Goal: Task Accomplishment & Management: Complete application form

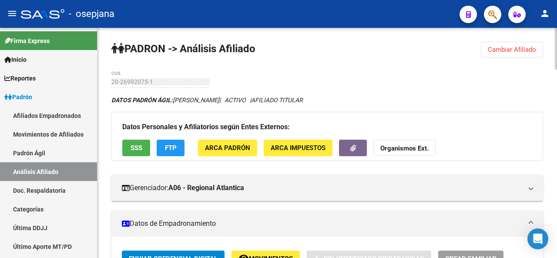
click at [555, 55] on div at bounding box center [556, 143] width 2 height 230
click at [529, 54] on button "Cambiar Afiliado" at bounding box center [512, 50] width 62 height 16
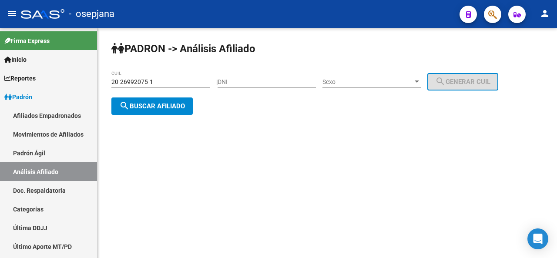
click at [162, 73] on div "20-26992075-1 CUIL" at bounding box center [160, 78] width 98 height 17
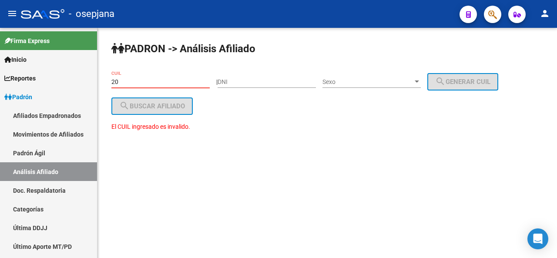
type input "2"
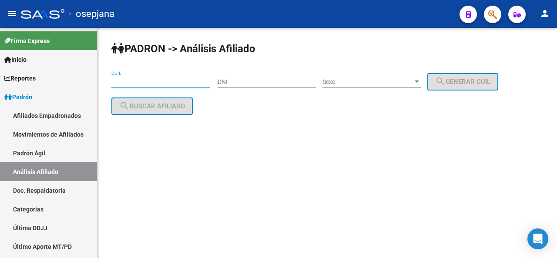
paste input "27-40737546-2"
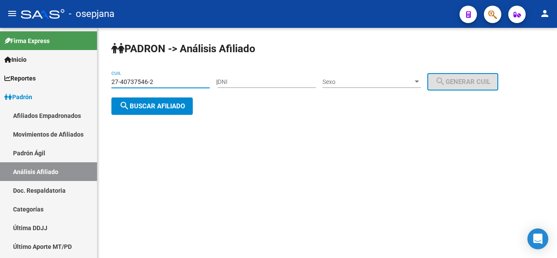
type input "27-40737546-2"
click at [165, 103] on span "search Buscar afiliado" at bounding box center [152, 106] width 66 height 8
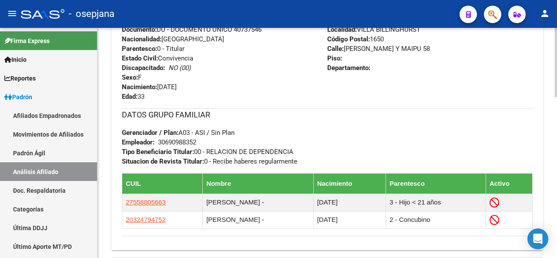
scroll to position [405, 0]
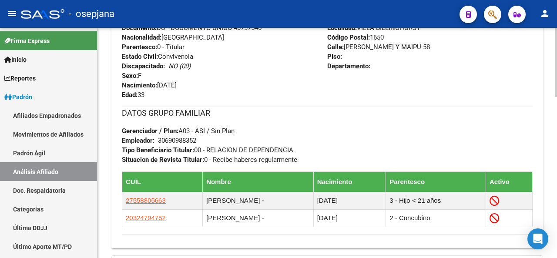
click at [550, 180] on div "PADRON -> Análisis Afiliado Cambiar Afiliado 27-40737546-2 CUIL DATOS PADRÓN ÁG…" at bounding box center [327, 6] width 461 height 769
click at [555, 14] on mat-toolbar "menu - osepjana person" at bounding box center [278, 14] width 557 height 28
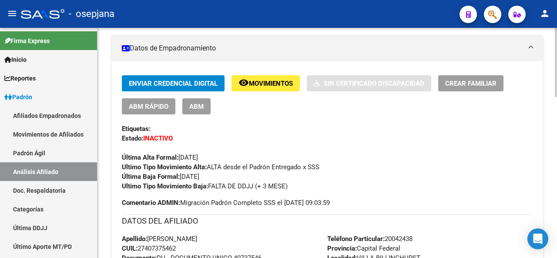
click at [556, 106] on div at bounding box center [556, 143] width 2 height 230
click at [166, 107] on span "ABM Rápido" at bounding box center [149, 107] width 40 height 8
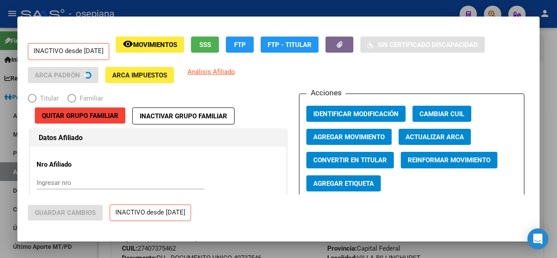
radio input "true"
type input "30-69098835-2"
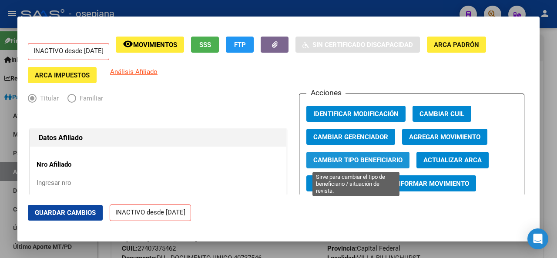
click at [359, 158] on span "Cambiar Tipo Beneficiario" at bounding box center [357, 161] width 89 height 8
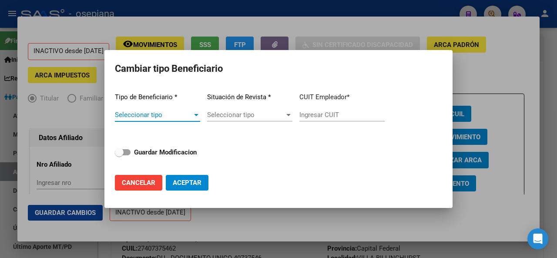
click at [179, 115] on span "Seleccionar tipo" at bounding box center [153, 115] width 77 height 8
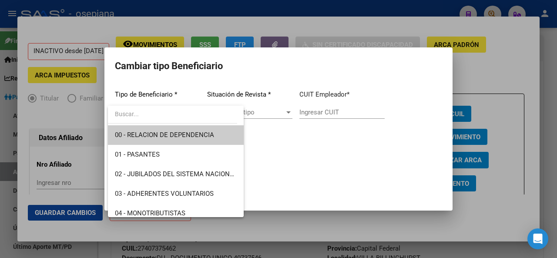
click at [164, 140] on span "00 - RELACION DE DEPENDENCIA" at bounding box center [176, 135] width 122 height 20
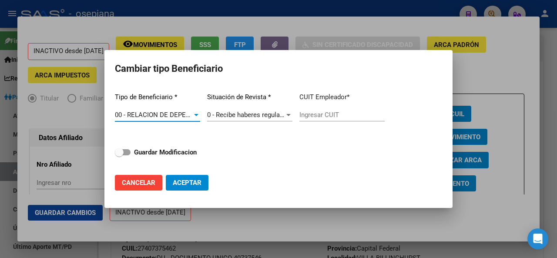
type input "30-69098835-2"
click at [161, 155] on strong "Guardar Modificacion" at bounding box center [165, 152] width 63 height 8
click at [119, 155] on input "Guardar Modificacion" at bounding box center [119, 155] width 0 height 0
checkbox input "true"
click at [181, 180] on span "Aceptar" at bounding box center [187, 183] width 29 height 8
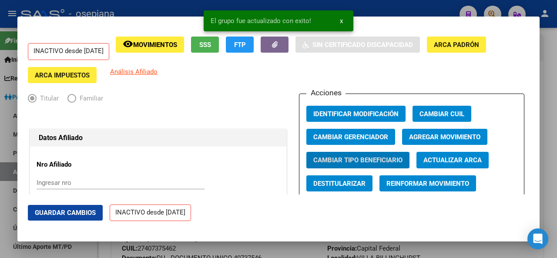
click at [81, 213] on span "Guardar Cambios" at bounding box center [65, 213] width 61 height 8
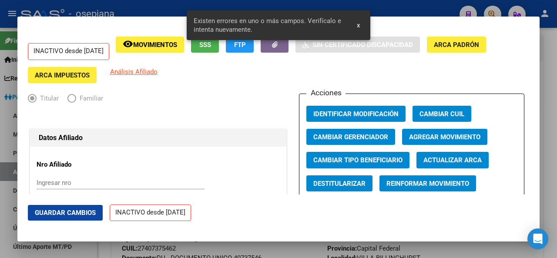
click at [480, 138] on span "Agregar Movimiento" at bounding box center [444, 137] width 71 height 8
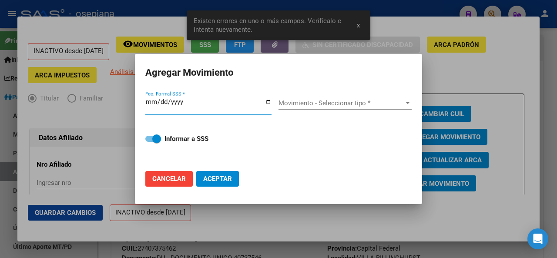
click at [182, 176] on span "Cancelar" at bounding box center [168, 179] width 33 height 8
checkbox input "false"
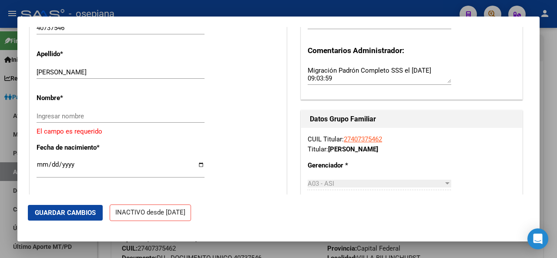
scroll to position [296, 0]
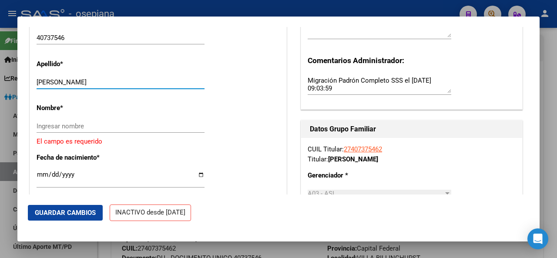
drag, startPoint x: 64, startPoint y: 80, endPoint x: 116, endPoint y: 80, distance: 52.2
click at [116, 80] on input "CORREA BRENDA AYELEN" at bounding box center [121, 82] width 168 height 8
type input "CORREA"
click at [77, 122] on input "Ingresar nombre" at bounding box center [121, 126] width 168 height 8
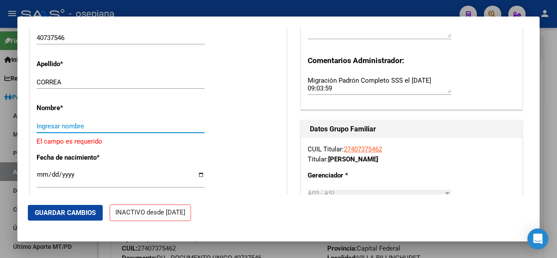
paste input "BRENDA AYELEN"
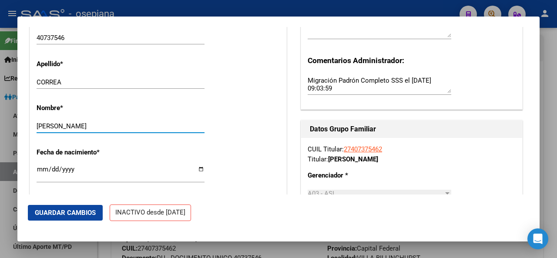
type input "BRENDA AYELEN"
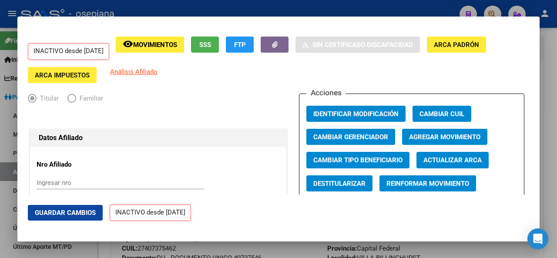
click at [419, 137] on span "Agregar Movimiento" at bounding box center [444, 137] width 71 height 8
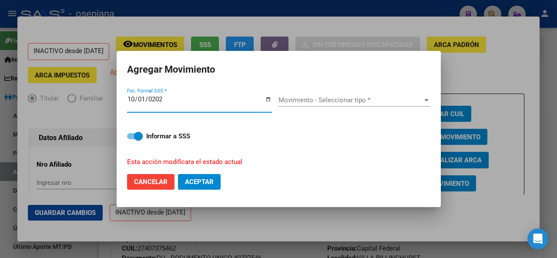
type input "2025-10-01"
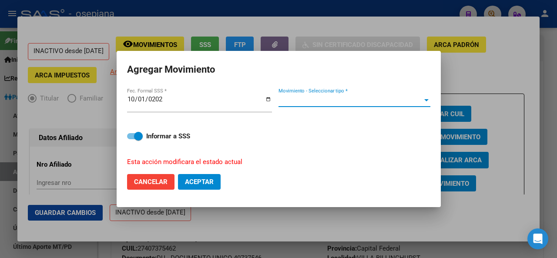
click at [376, 101] on span "Movimiento - Seleccionar tipo *" at bounding box center [350, 100] width 144 height 8
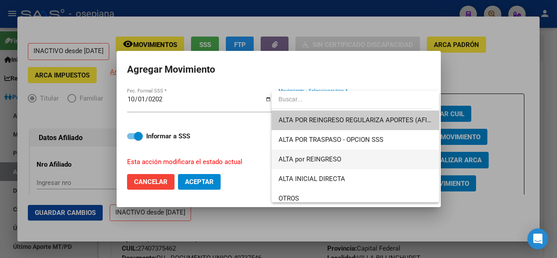
click at [316, 164] on span "ALTA por REINGRESO" at bounding box center [355, 160] width 154 height 20
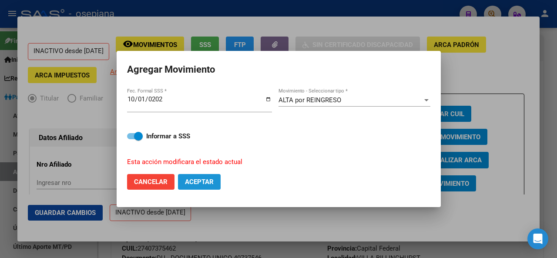
click at [207, 179] on span "Aceptar" at bounding box center [199, 182] width 29 height 8
checkbox input "false"
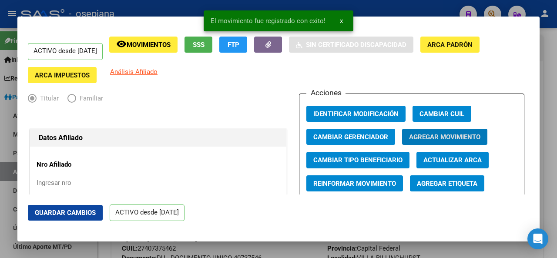
click at [77, 209] on span "Guardar Cambios" at bounding box center [65, 213] width 61 height 8
click at [556, 131] on div at bounding box center [278, 129] width 557 height 258
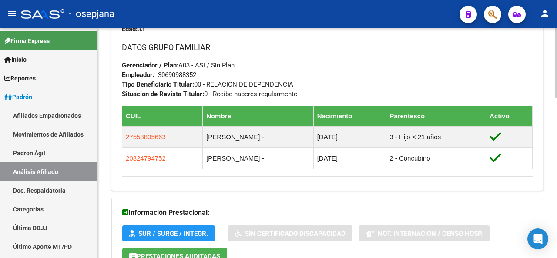
scroll to position [454, 0]
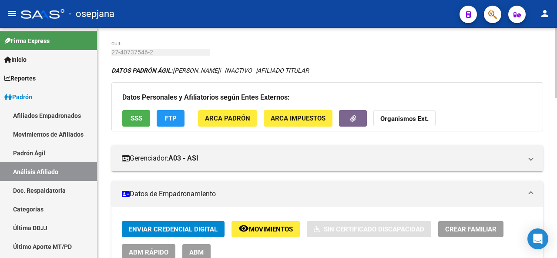
scroll to position [0, 0]
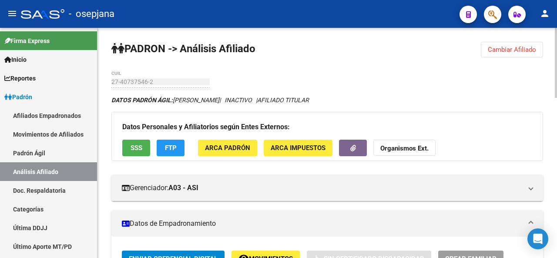
click at [556, 37] on div at bounding box center [556, 63] width 2 height 70
click at [520, 53] on button "Cambiar Afiliado" at bounding box center [512, 50] width 62 height 16
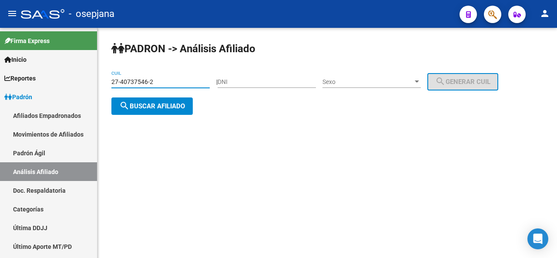
click at [158, 85] on input "27-40737546-2" at bounding box center [160, 81] width 98 height 7
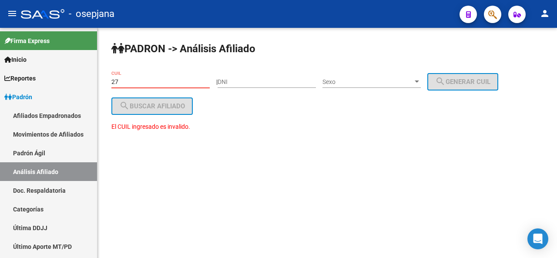
type input "2"
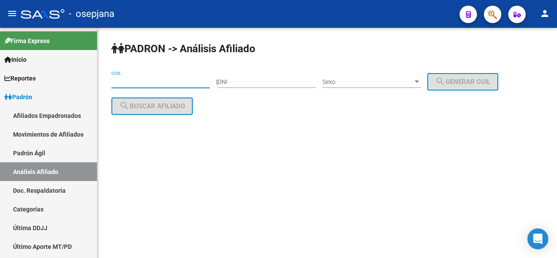
paste input "27-46193919-3"
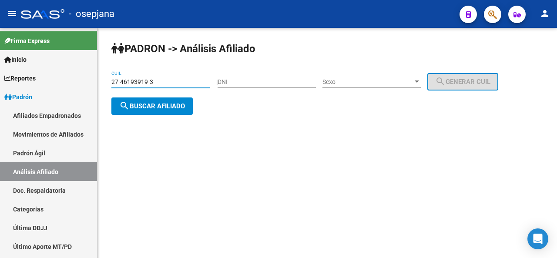
type input "27-46193919-3"
click at [151, 110] on button "search Buscar afiliado" at bounding box center [151, 105] width 81 height 17
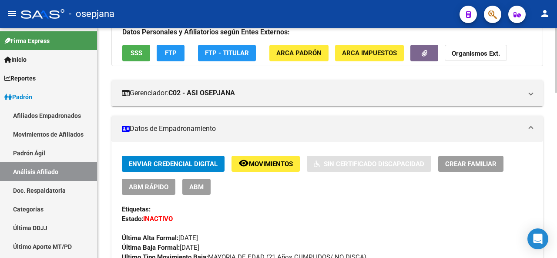
click at [556, 62] on div at bounding box center [556, 86] width 2 height 65
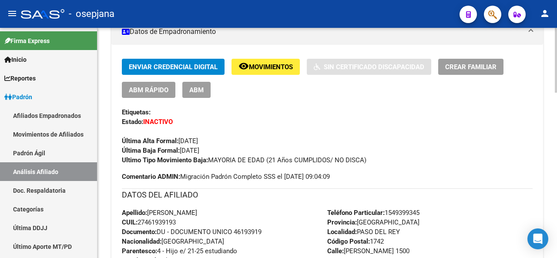
click at [555, 86] on div at bounding box center [556, 114] width 2 height 65
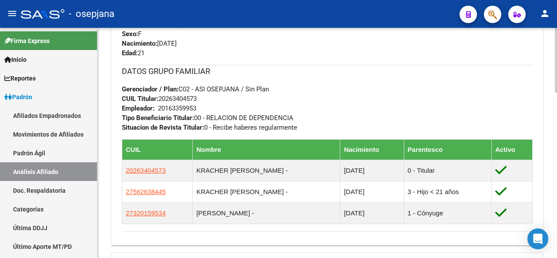
scroll to position [438, 0]
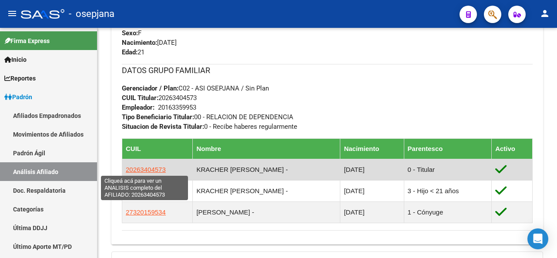
click at [144, 169] on span "20263404573" at bounding box center [146, 169] width 40 height 7
type textarea "20263404573"
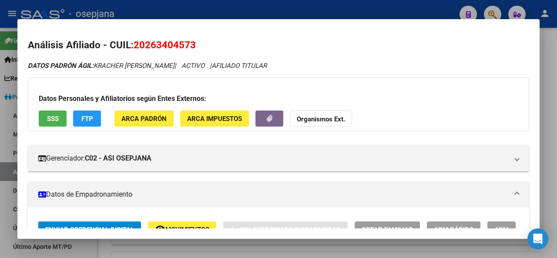
drag, startPoint x: 201, startPoint y: 43, endPoint x: 136, endPoint y: 48, distance: 65.5
click at [136, 48] on h2 "Análisis Afiliado - CUIL: 20263404573" at bounding box center [278, 45] width 501 height 15
copy span "20263404573"
click at [556, 63] on div at bounding box center [278, 129] width 557 height 258
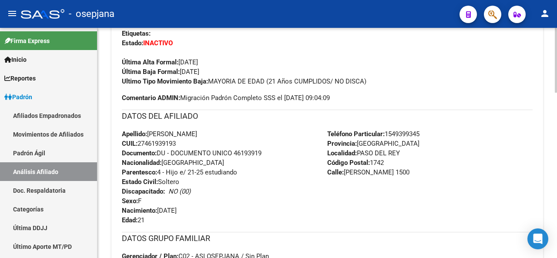
scroll to position [208, 0]
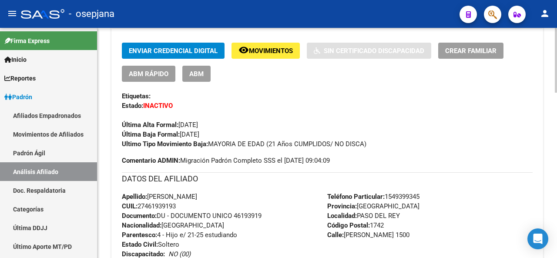
click at [556, 95] on div at bounding box center [556, 118] width 2 height 65
click at [146, 77] on span "ABM Rápido" at bounding box center [149, 74] width 40 height 8
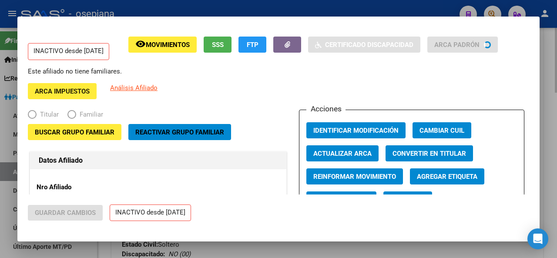
radio input "true"
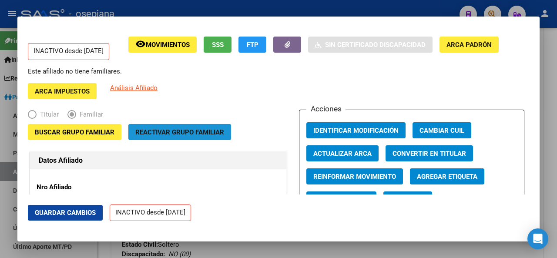
click at [187, 131] on span "Reactivar Grupo Familiar" at bounding box center [179, 132] width 89 height 8
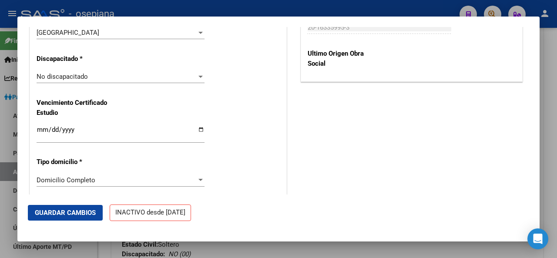
scroll to position [641, 0]
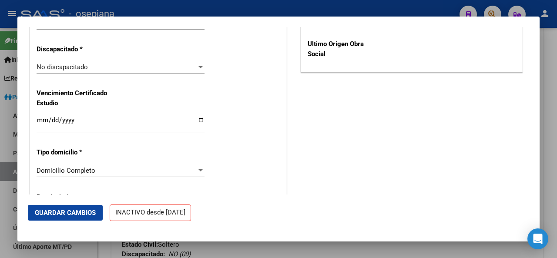
click at [40, 120] on input "Ingresar fecha" at bounding box center [121, 124] width 168 height 14
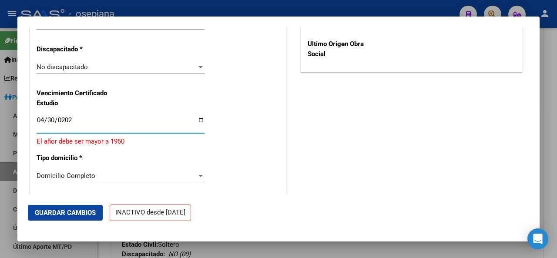
type input "2026-04-30"
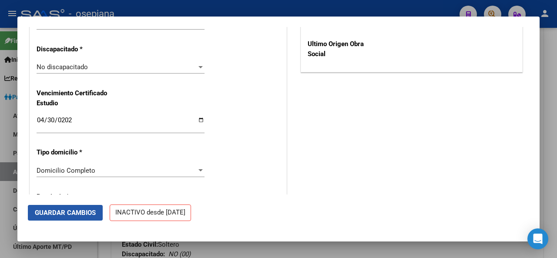
click at [57, 216] on span "Guardar Cambios" at bounding box center [65, 213] width 61 height 8
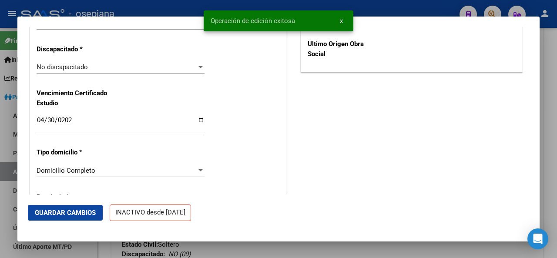
click at [532, 115] on mat-dialog-content "INACTIVO desde 12/09/2025 Este afiliado no tiene familiares. remove_red_eye Mov…" at bounding box center [278, 110] width 522 height 167
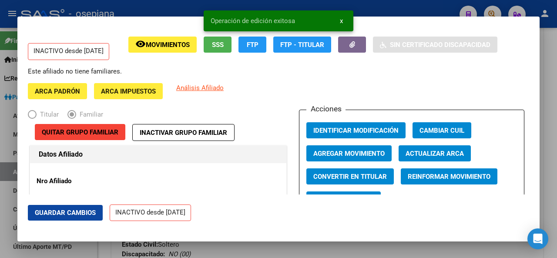
click at [347, 149] on span "Agregar Movimiento" at bounding box center [348, 153] width 71 height 8
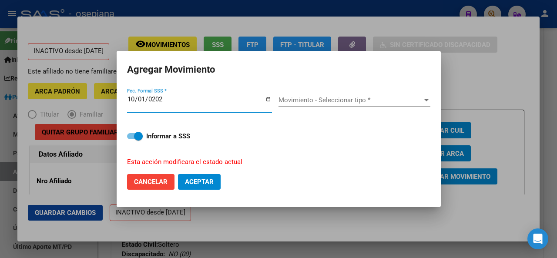
type input "2025-10-01"
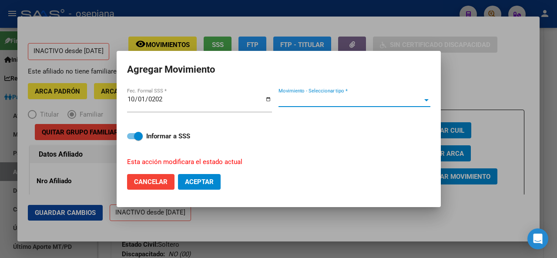
click at [354, 99] on span "Movimiento - Seleccionar tipo *" at bounding box center [350, 100] width 144 height 8
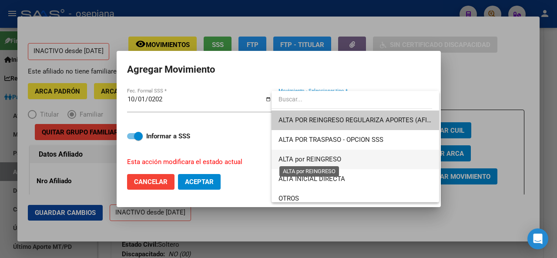
click at [318, 160] on span "ALTA por REINGRESO" at bounding box center [309, 159] width 63 height 8
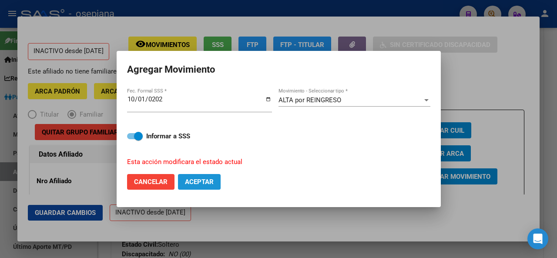
click at [203, 177] on button "Aceptar" at bounding box center [199, 182] width 43 height 16
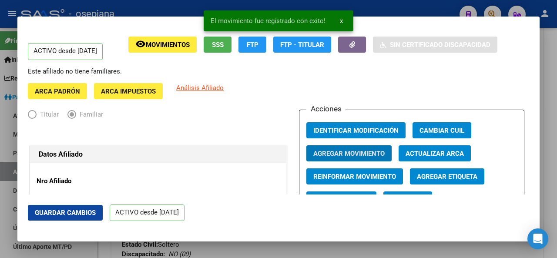
click at [71, 217] on button "Guardar Cambios" at bounding box center [65, 213] width 75 height 16
click at [556, 160] on div at bounding box center [278, 129] width 557 height 258
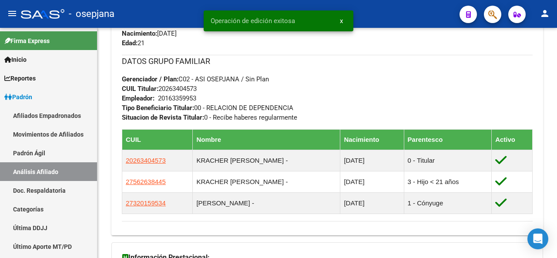
scroll to position [578, 0]
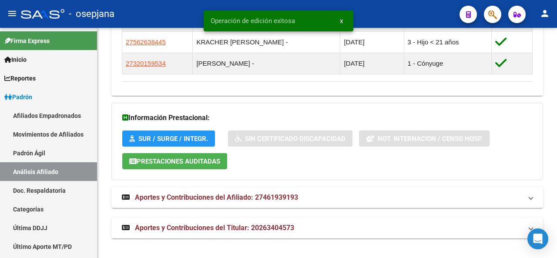
click at [556, 111] on div at bounding box center [556, 143] width 2 height 230
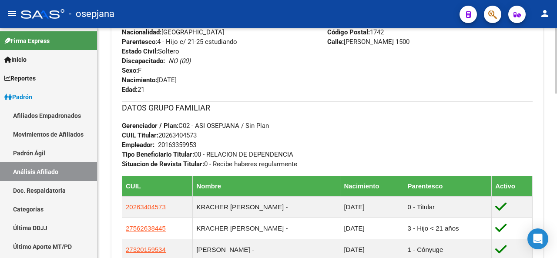
scroll to position [422, 0]
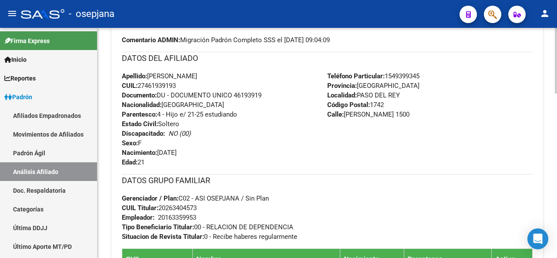
click at [556, 146] on div at bounding box center [556, 151] width 2 height 66
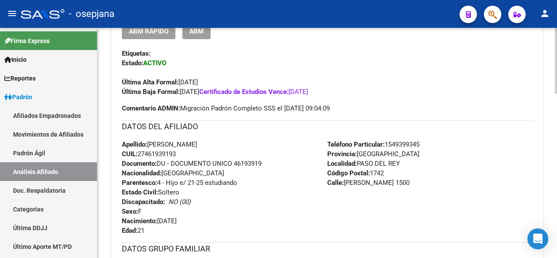
scroll to position [249, 0]
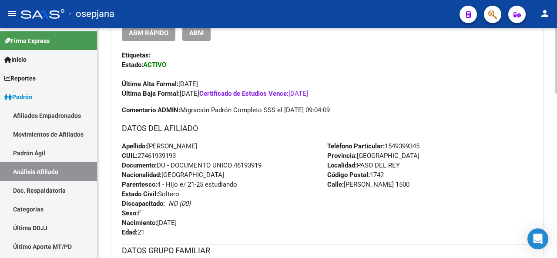
click at [555, 126] on div at bounding box center [556, 132] width 2 height 66
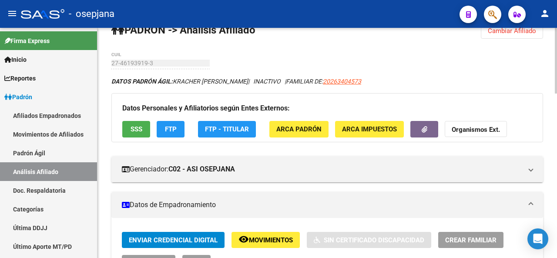
click at [556, 63] on div at bounding box center [556, 143] width 2 height 230
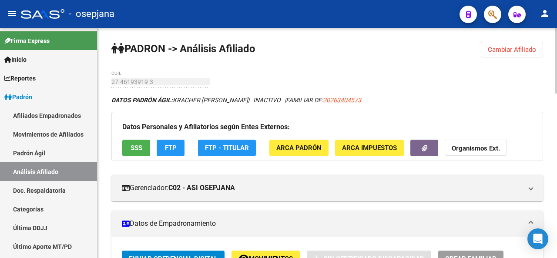
click at [556, 44] on div at bounding box center [556, 61] width 2 height 66
click at [517, 46] on span "Cambiar Afiliado" at bounding box center [512, 50] width 48 height 8
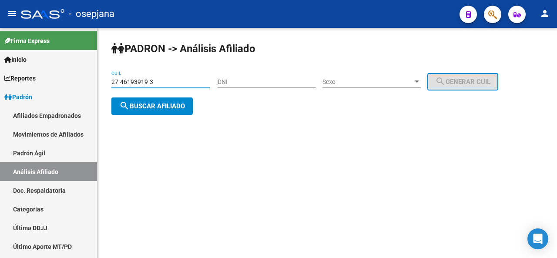
click at [155, 80] on input "27-46193919-3" at bounding box center [160, 81] width 98 height 7
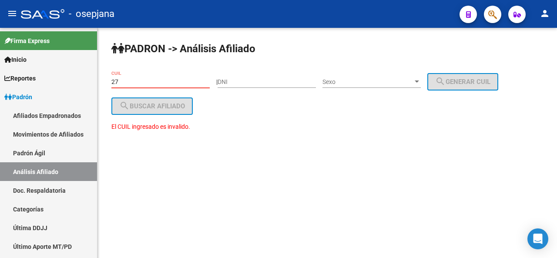
type input "2"
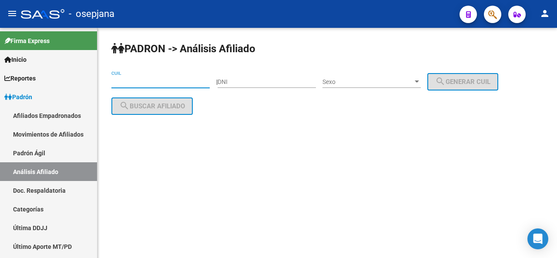
paste input "27-45013774-5"
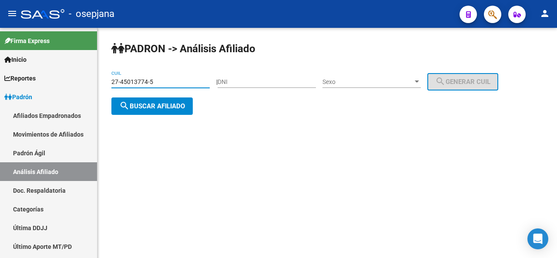
type input "27-45013774-5"
click at [162, 103] on span "search Buscar afiliado" at bounding box center [152, 106] width 66 height 8
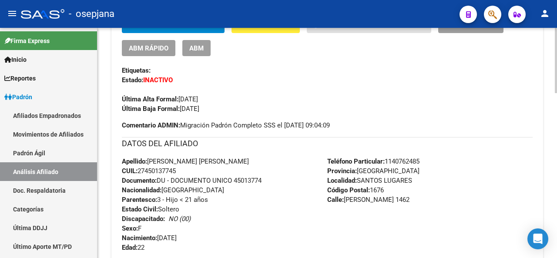
scroll to position [173, 0]
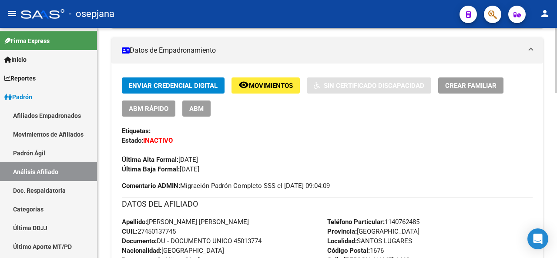
click at [556, 103] on div at bounding box center [556, 109] width 2 height 65
click at [161, 110] on span "ABM Rápido" at bounding box center [149, 109] width 40 height 8
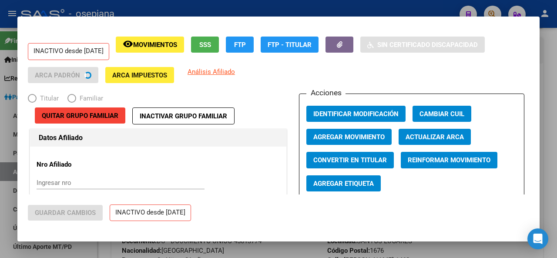
radio input "true"
type input "30-71647839-0"
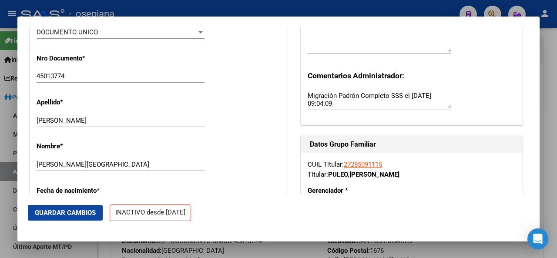
scroll to position [260, 0]
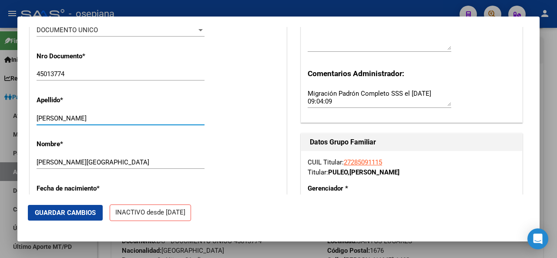
drag, startPoint x: 64, startPoint y: 117, endPoint x: 170, endPoint y: 124, distance: 107.2
click at [170, 124] on div "MARCOS BIANCA FLORENCIA AGOSTINA Ingresar apellido" at bounding box center [121, 118] width 168 height 13
type input "MARCOS"
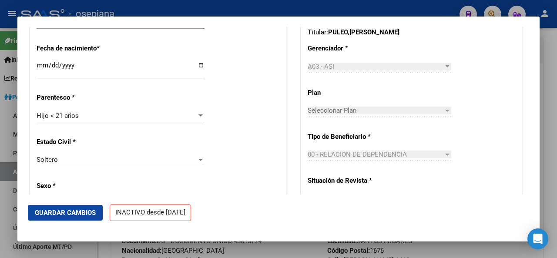
scroll to position [460, 0]
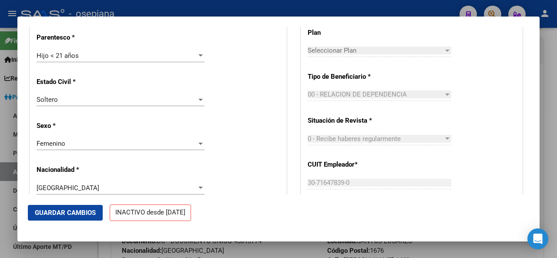
click at [141, 54] on div "Hijo < 21 años" at bounding box center [117, 56] width 160 height 8
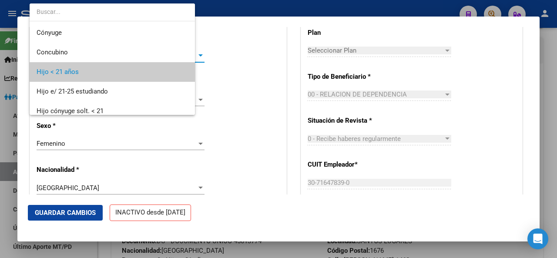
scroll to position [17, 0]
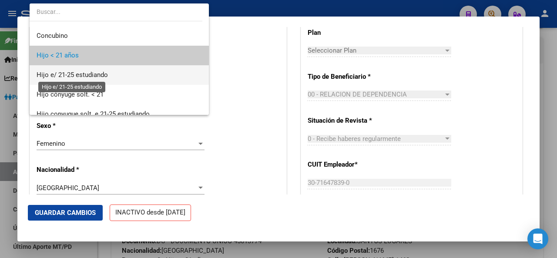
click at [106, 71] on span "Hijo e/ 21-25 estudiando" at bounding box center [72, 75] width 71 height 8
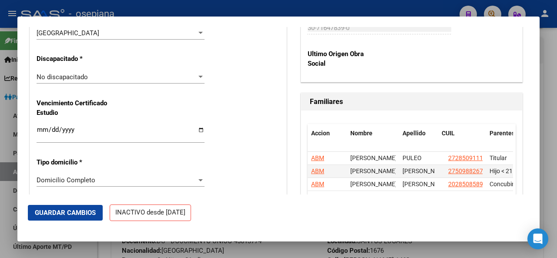
scroll to position [618, 0]
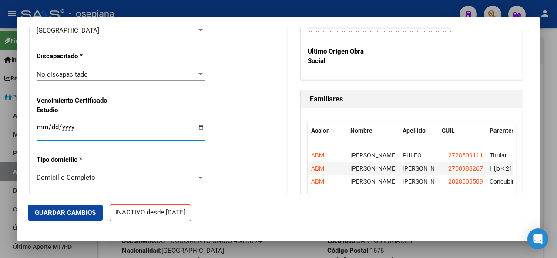
drag, startPoint x: 43, startPoint y: 128, endPoint x: 38, endPoint y: 127, distance: 4.4
click at [38, 127] on input "Ingresar fecha" at bounding box center [121, 131] width 168 height 14
type input "2026-04-30"
click at [52, 209] on span "Guardar Cambios" at bounding box center [65, 213] width 61 height 8
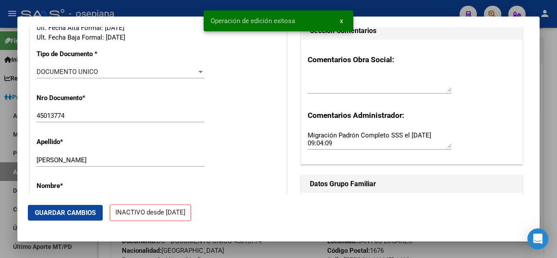
scroll to position [0, 0]
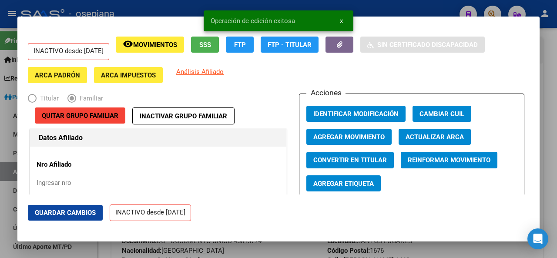
click at [334, 140] on span "Agregar Movimiento" at bounding box center [348, 137] width 71 height 8
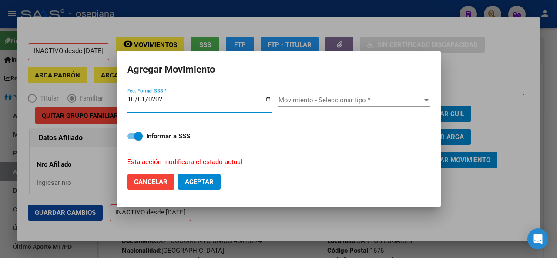
type input "2025-10-01"
click at [347, 104] on span "Movimiento - Seleccionar tipo *" at bounding box center [350, 100] width 144 height 8
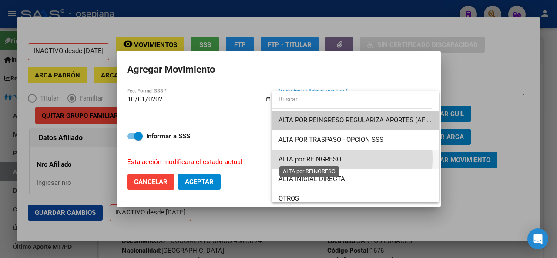
click at [313, 159] on span "ALTA por REINGRESO" at bounding box center [309, 159] width 63 height 8
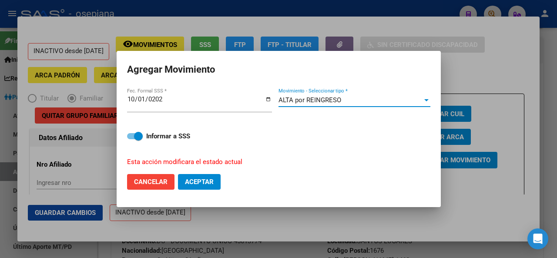
click at [206, 184] on span "Aceptar" at bounding box center [199, 182] width 29 height 8
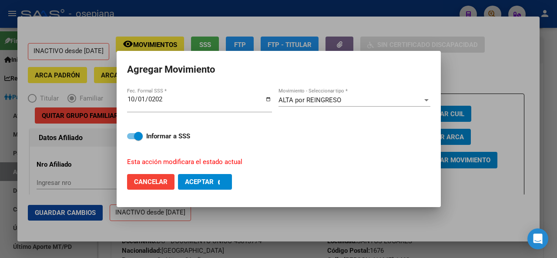
checkbox input "false"
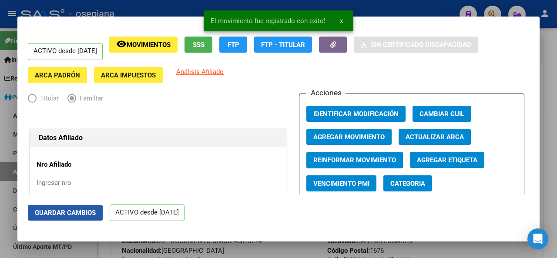
click at [61, 213] on span "Guardar Cambios" at bounding box center [65, 213] width 61 height 8
click at [556, 126] on div at bounding box center [278, 129] width 557 height 258
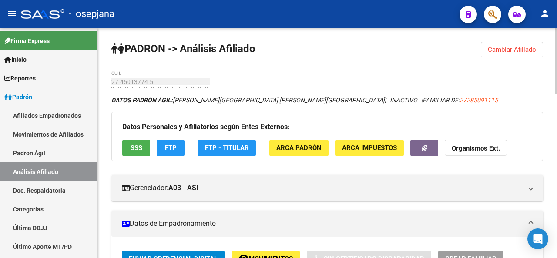
click at [556, 34] on div at bounding box center [556, 61] width 2 height 66
click at [507, 48] on span "Cambiar Afiliado" at bounding box center [512, 50] width 48 height 8
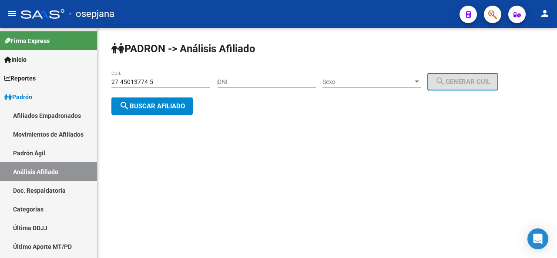
click at [155, 77] on div "27-45013774-5 CUIL" at bounding box center [160, 78] width 98 height 17
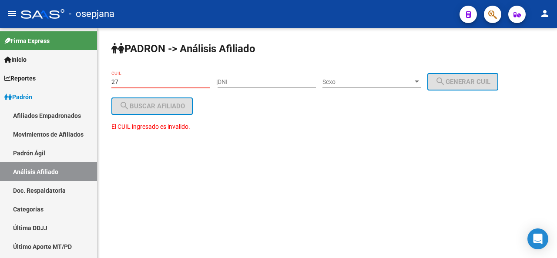
type input "2"
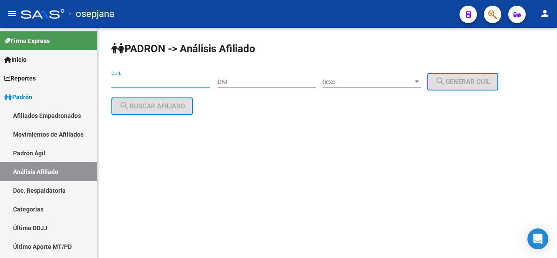
paste input "20-57094329-5"
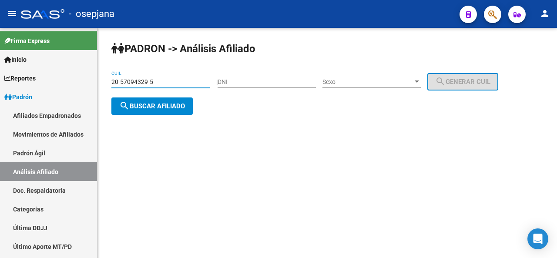
type input "20-57094329-5"
click at [157, 101] on button "search Buscar afiliado" at bounding box center [151, 105] width 81 height 17
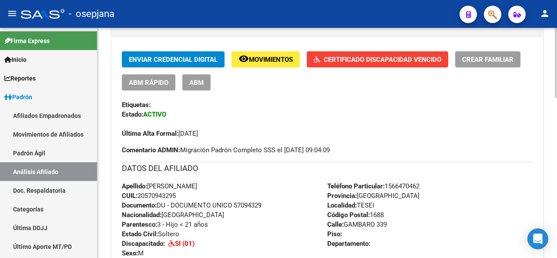
click at [551, 126] on div "PADRON -> Análisis Afiliado Cambiar Afiliado 20-57094329-5 CUIL DATOS PADRÓN ÁG…" at bounding box center [327, 207] width 461 height 757
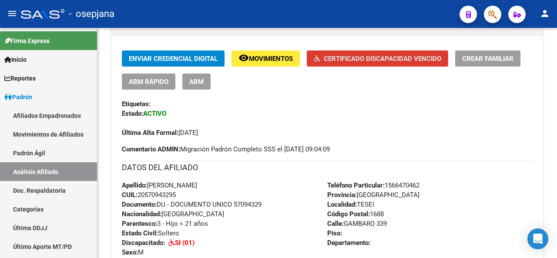
click at [391, 53] on button "Certificado Discapacidad Vencido" at bounding box center [377, 58] width 141 height 16
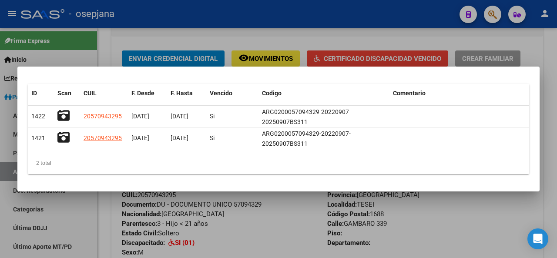
click at [362, 29] on div at bounding box center [278, 129] width 557 height 258
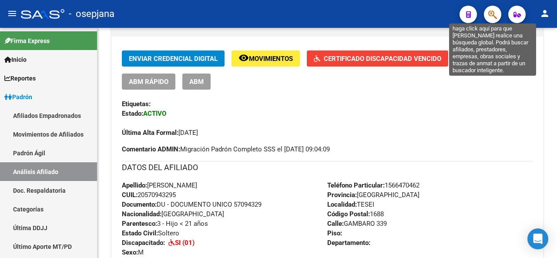
click at [494, 17] on icon "button" at bounding box center [492, 15] width 9 height 10
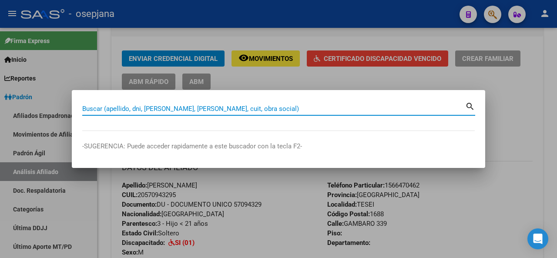
paste input "20-56124448-1"
type input "20561244481"
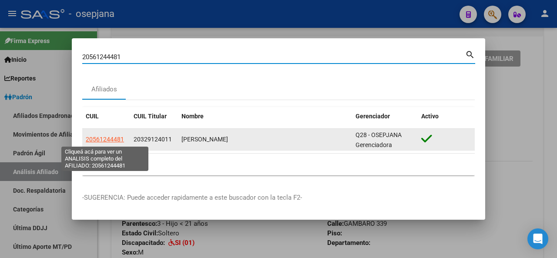
click at [121, 141] on span "20561244481" at bounding box center [105, 139] width 38 height 7
type textarea "20561244481"
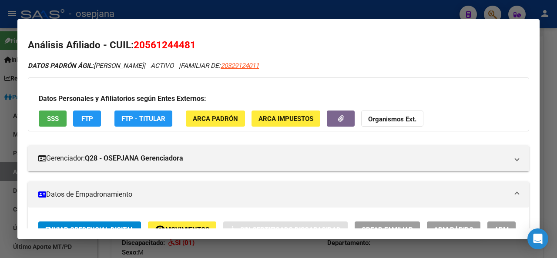
click at [48, 118] on span "SSS" at bounding box center [53, 119] width 12 height 8
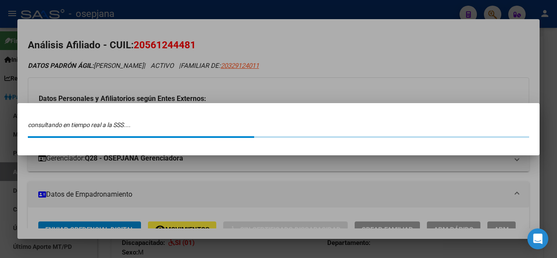
click at [48, 118] on mat-dialog-content "consultando en tiempo real a la SSS...." at bounding box center [278, 129] width 522 height 31
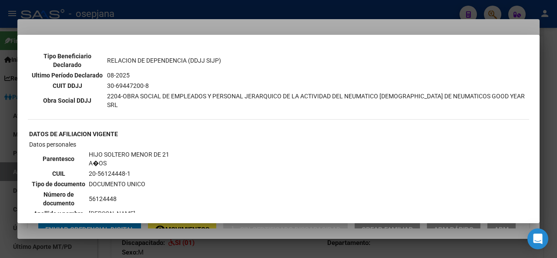
scroll to position [268, 0]
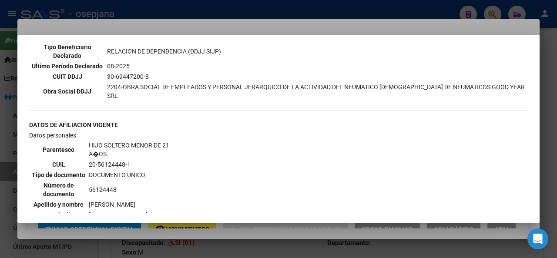
click at [223, 16] on div at bounding box center [278, 129] width 557 height 258
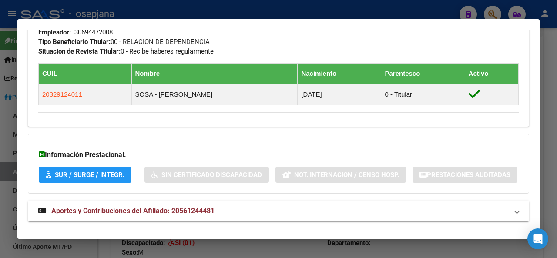
scroll to position [455, 0]
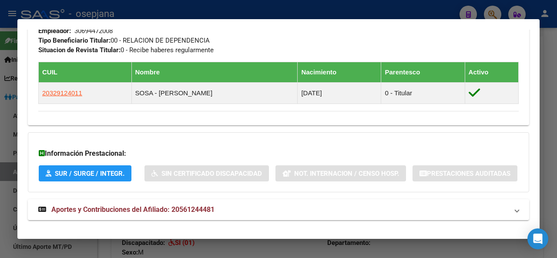
drag, startPoint x: 511, startPoint y: 177, endPoint x: 509, endPoint y: 209, distance: 31.8
click at [509, 192] on div "Información Prestacional: SUR / SURGE / INTEGR. Sin Certificado Discapacidad No…" at bounding box center [278, 162] width 501 height 60
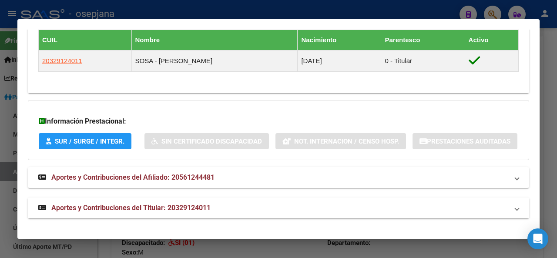
click at [299, 213] on mat-panel-title "Aportes y Contribuciones del Titular: 20329124011" at bounding box center [273, 208] width 470 height 10
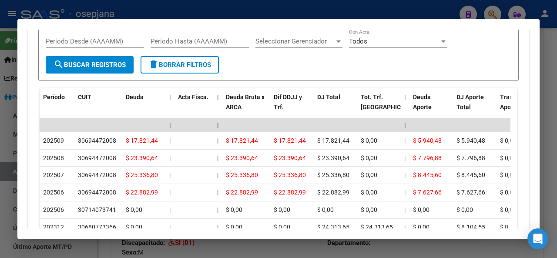
scroll to position [759, 0]
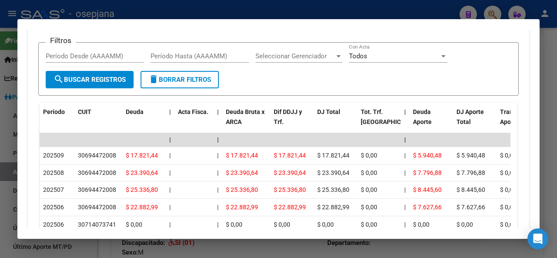
click at [507, 10] on div "button" at bounding box center [510, 7] width 6 height 6
click at [465, 12] on div "ARCA Relaciones Laborales" at bounding box center [438, 7] width 81 height 10
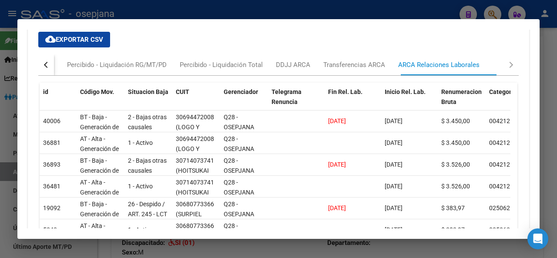
scroll to position [648, 0]
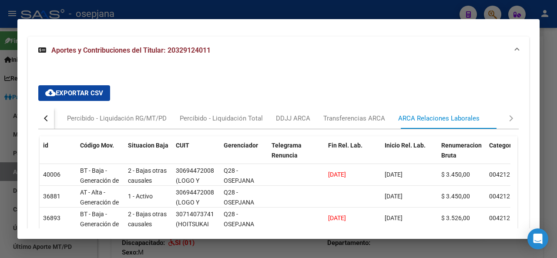
click at [47, 121] on div "button" at bounding box center [47, 118] width 6 height 6
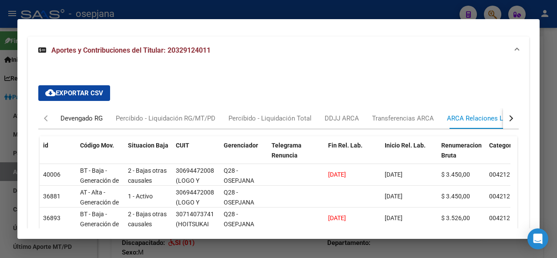
click at [71, 123] on div "Devengado RG" at bounding box center [81, 119] width 42 height 10
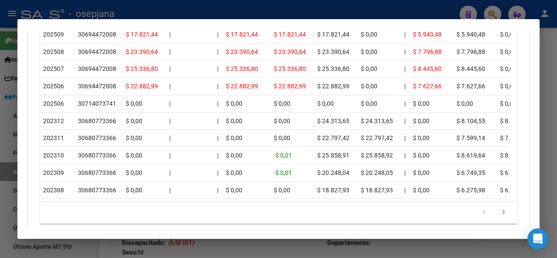
scroll to position [939, 0]
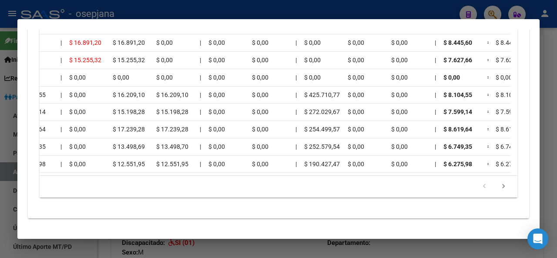
drag, startPoint x: 226, startPoint y: 196, endPoint x: 238, endPoint y: 195, distance: 12.6
click at [228, 196] on div "179.769.313.486.231.570.000.000.000.000.000.000.000.000.000.000.000.000.000.000…" at bounding box center [279, 187] width 478 height 22
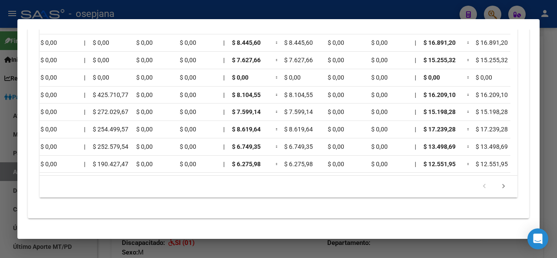
scroll to position [0, 1025]
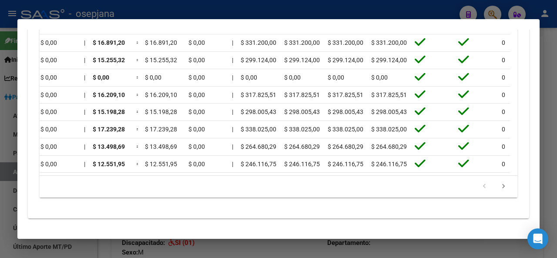
click at [354, 12] on div at bounding box center [278, 129] width 557 height 258
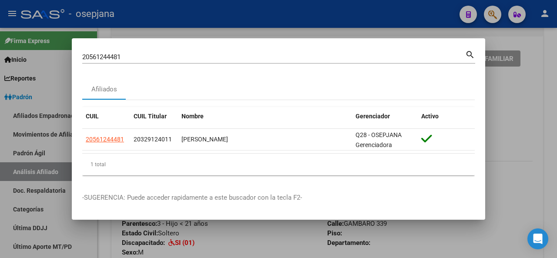
click at [358, 0] on div at bounding box center [278, 129] width 557 height 258
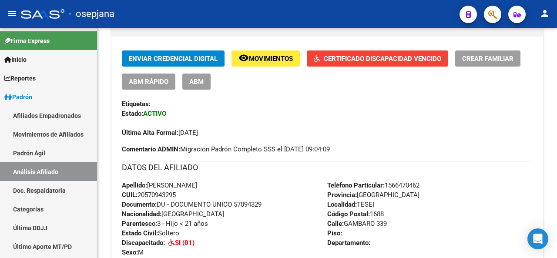
click at [353, 15] on div "- osepjana" at bounding box center [236, 13] width 431 height 19
click at [377, 57] on span "Certificado Discapacidad Vencido" at bounding box center [382, 59] width 117 height 8
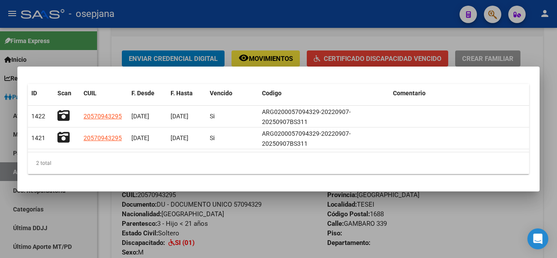
click at [306, 17] on div at bounding box center [278, 129] width 557 height 258
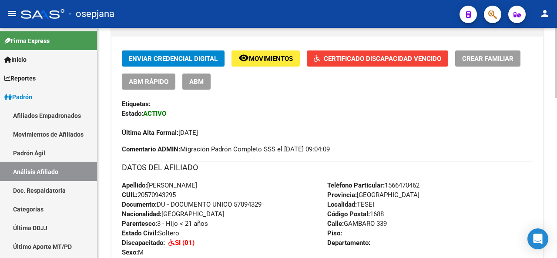
click at [146, 85] on span "ABM Rápido" at bounding box center [149, 82] width 40 height 8
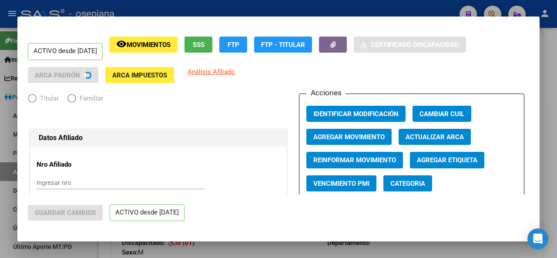
radio input "true"
type input "20-95058257-0"
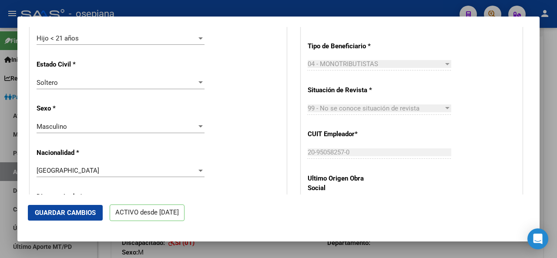
scroll to position [503, 0]
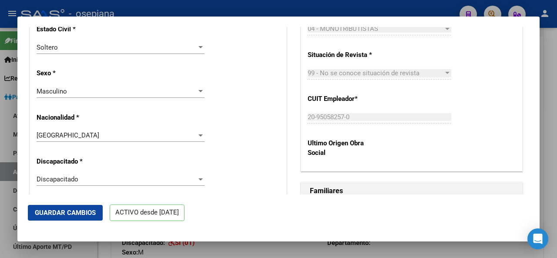
click at [122, 181] on div "Discapacitado" at bounding box center [117, 179] width 160 height 8
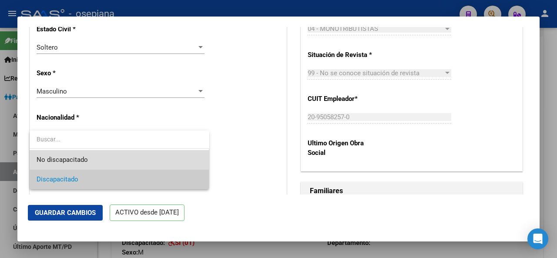
click at [96, 161] on span "No discapacitado" at bounding box center [120, 160] width 166 height 20
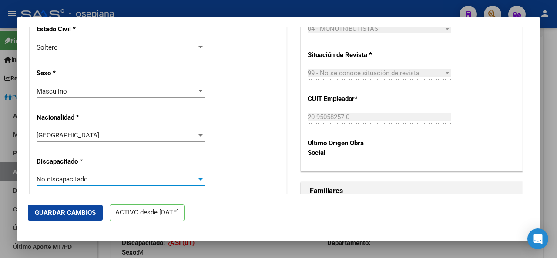
click at [88, 177] on span "No discapacitado" at bounding box center [62, 179] width 51 height 8
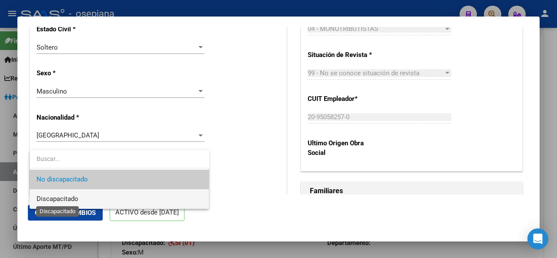
click at [72, 200] on span "Discapacitado" at bounding box center [58, 199] width 42 height 8
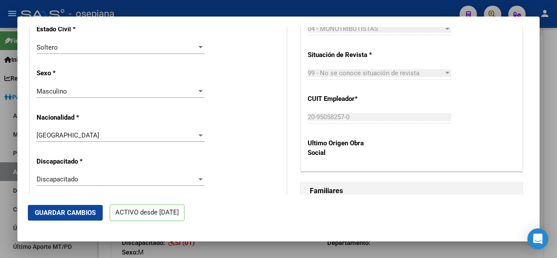
scroll to position [534, 0]
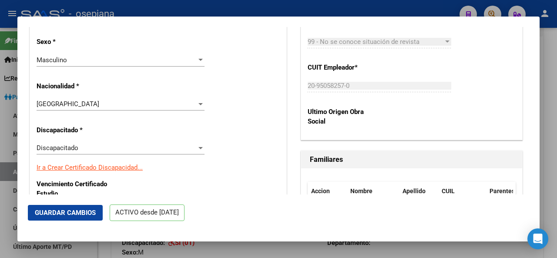
click at [113, 165] on link "Ir a Crear Certificado Discapacidad..." at bounding box center [90, 168] width 106 height 8
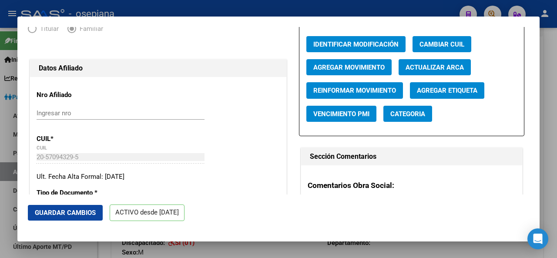
scroll to position [92, 0]
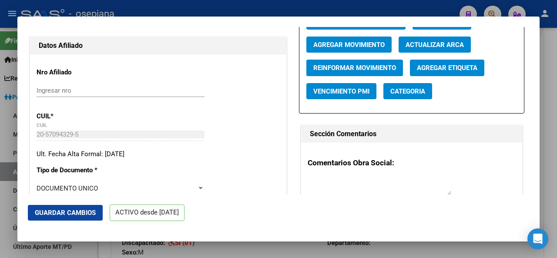
click at [556, 163] on div at bounding box center [278, 129] width 557 height 258
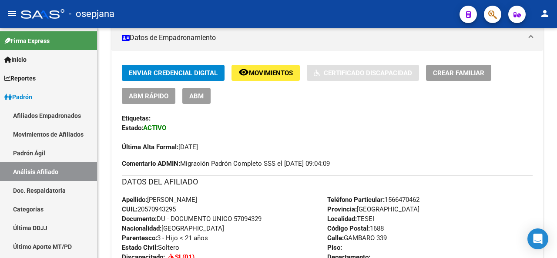
scroll to position [200, 0]
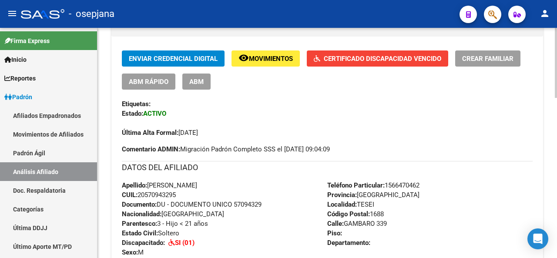
click at [356, 57] on span "Certificado Discapacidad Vencido" at bounding box center [382, 59] width 117 height 8
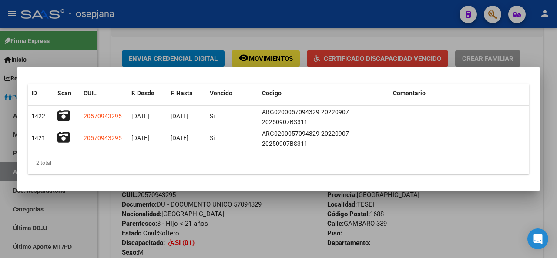
click at [556, 42] on div at bounding box center [278, 129] width 557 height 258
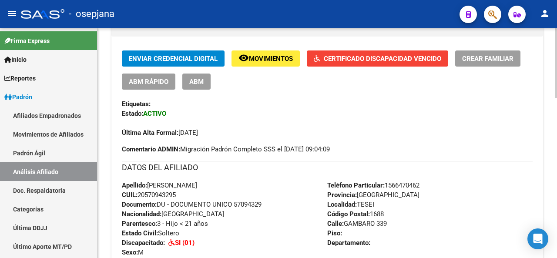
click at [548, 60] on div "PADRON -> Análisis Afiliado Cambiar Afiliado 20-57094329-5 CUIL DATOS PADRÓN ÁG…" at bounding box center [326, 206] width 459 height 757
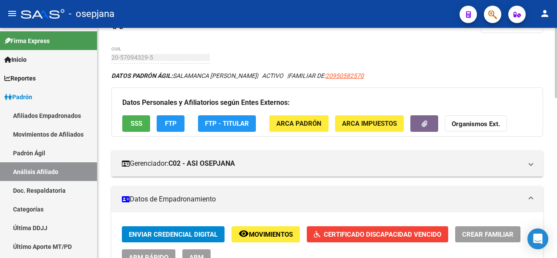
scroll to position [7, 0]
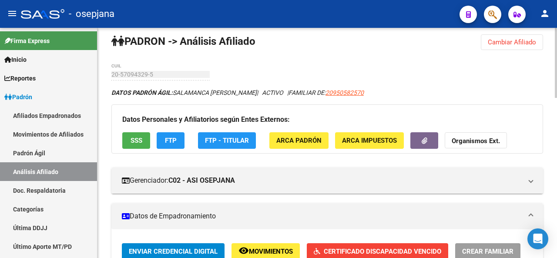
click at [556, 37] on div at bounding box center [556, 65] width 2 height 70
click at [512, 44] on span "Cambiar Afiliado" at bounding box center [512, 42] width 48 height 8
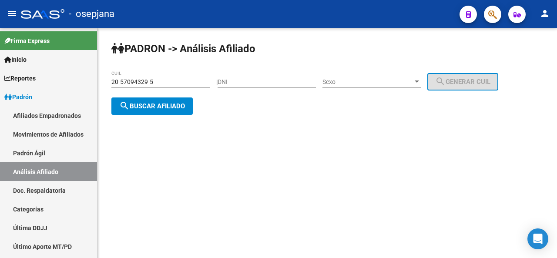
scroll to position [0, 0]
click at [156, 93] on div "20-57094329-5 CUIL" at bounding box center [160, 82] width 98 height 25
click at [157, 107] on span "search Buscar afiliado" at bounding box center [152, 106] width 66 height 8
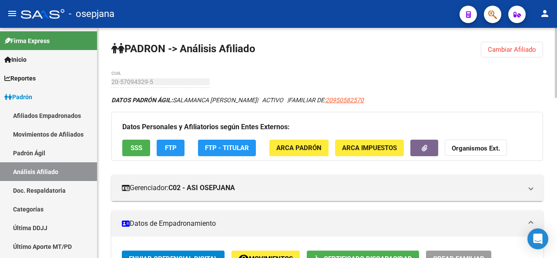
click at [556, 67] on div at bounding box center [556, 63] width 2 height 70
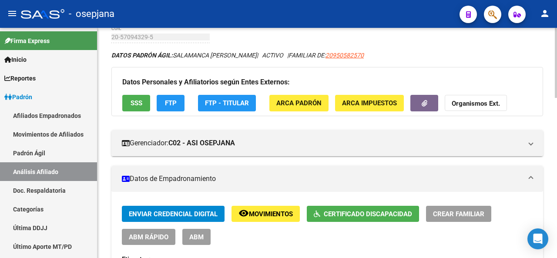
click at [556, 81] on div at bounding box center [556, 76] width 2 height 70
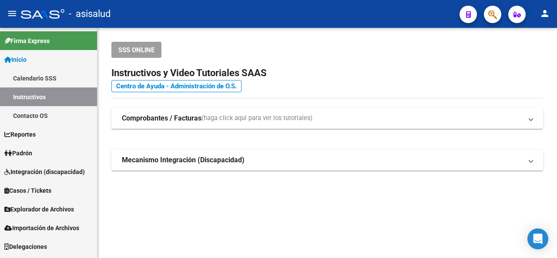
click at [25, 156] on span "Padrón" at bounding box center [18, 153] width 28 height 10
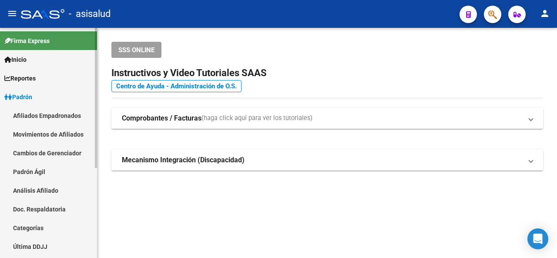
click at [32, 189] on link "Análisis Afiliado" at bounding box center [48, 190] width 97 height 19
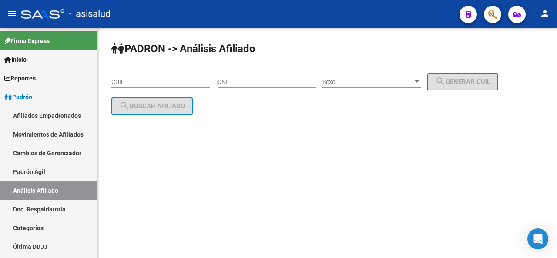
click at [171, 75] on div "CUIL" at bounding box center [160, 78] width 98 height 17
paste input "20-36441200-3"
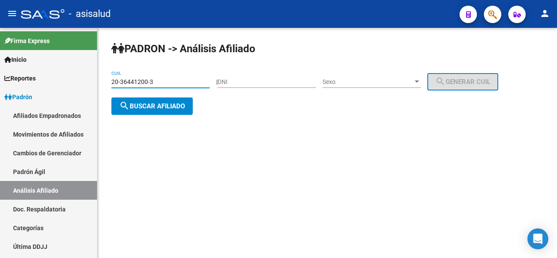
type input "20-36441200-3"
click at [169, 112] on button "search Buscar afiliado" at bounding box center [151, 105] width 81 height 17
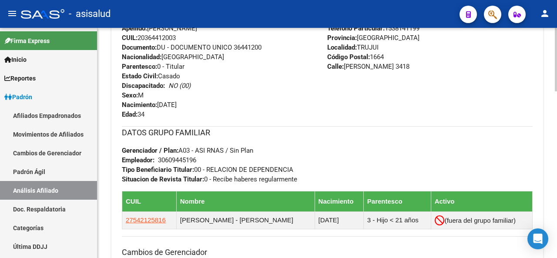
scroll to position [381, 0]
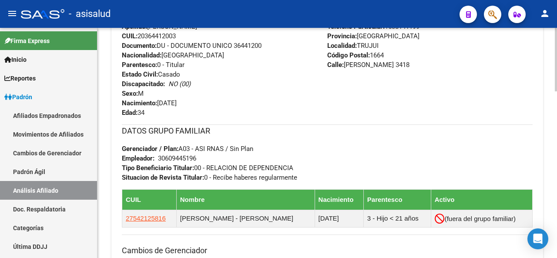
click at [554, 158] on div "PADRON -> Análisis Afiliado Cambiar Afiliado 20-36441200-3 CUIL DATOS PADRÓN ÁG…" at bounding box center [327, 70] width 461 height 847
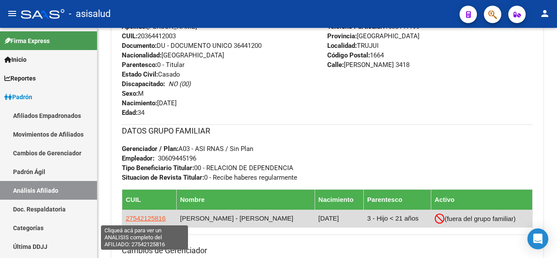
click at [154, 218] on span "27542125816" at bounding box center [146, 217] width 40 height 7
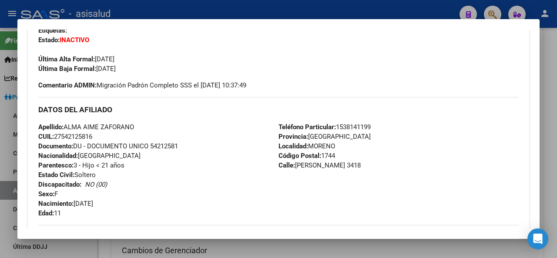
scroll to position [196, 0]
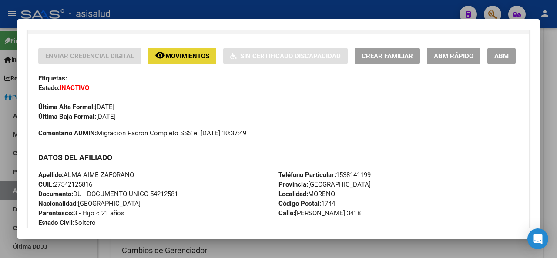
click at [184, 53] on span "Movimientos" at bounding box center [187, 56] width 44 height 8
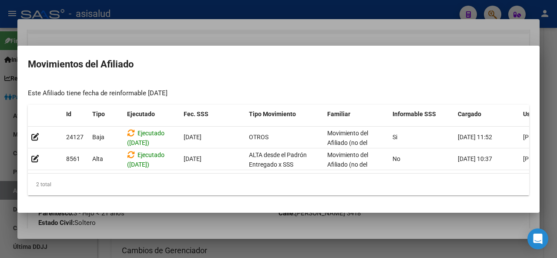
click at [212, 23] on div at bounding box center [278, 129] width 557 height 258
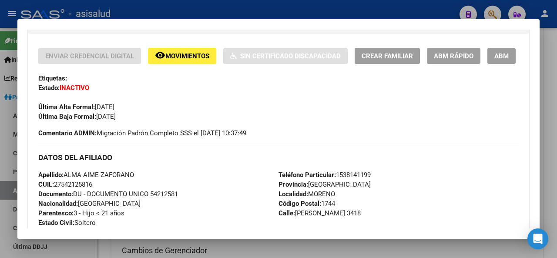
drag, startPoint x: 155, startPoint y: 214, endPoint x: 197, endPoint y: 214, distance: 41.8
click at [205, 213] on div "Apellido: ALMA AIME ZAFORANO CUIL: 27542125816 Documento: DU - DOCUMENTO UNICO …" at bounding box center [158, 218] width 240 height 96
copy span "54212581"
click at [175, 52] on span "remove_red_eye Movimientos" at bounding box center [182, 56] width 54 height 8
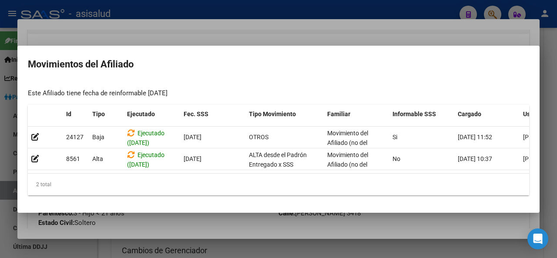
click at [217, 29] on div at bounding box center [278, 129] width 557 height 258
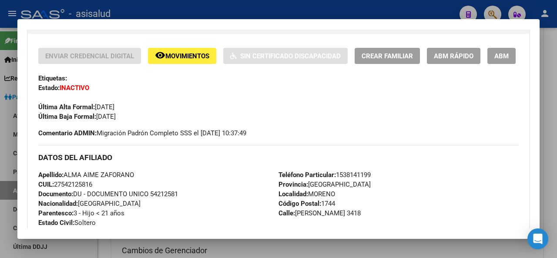
click at [479, 60] on button "ABM Rápido" at bounding box center [453, 56] width 53 height 16
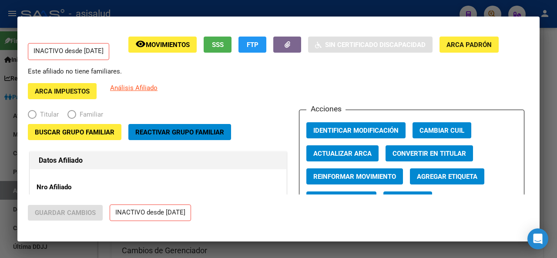
radio input "true"
click at [52, 129] on span "Buscar Grupo Familiar" at bounding box center [75, 132] width 80 height 8
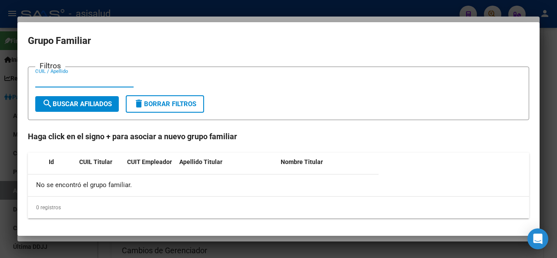
paste input "27-39488468-0"
click at [46, 81] on input "27-394884680" at bounding box center [84, 81] width 98 height 8
type input "27394884680"
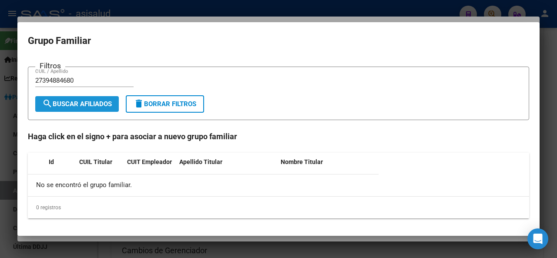
click at [54, 101] on span "search Buscar Afiliados" at bounding box center [77, 104] width 70 height 8
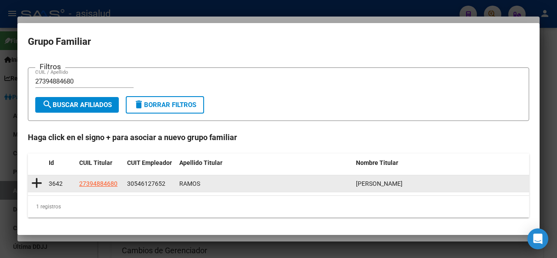
click at [40, 183] on icon at bounding box center [36, 183] width 11 height 12
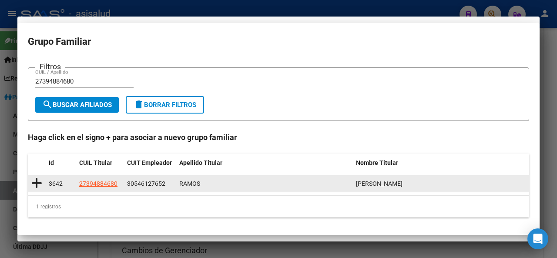
type input "30-54612765-2"
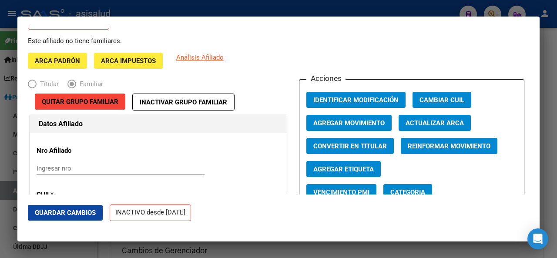
scroll to position [0, 0]
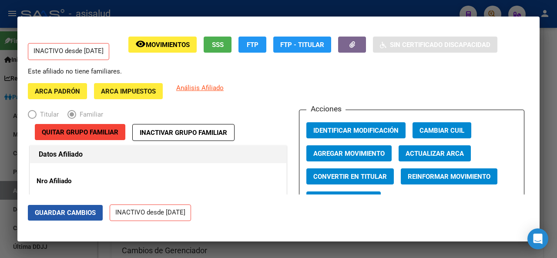
click at [49, 213] on span "Guardar Cambios" at bounding box center [65, 213] width 61 height 8
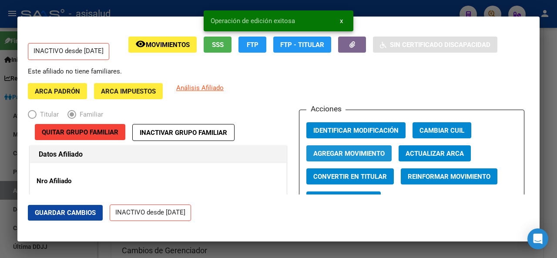
click at [349, 154] on span "Agregar Movimiento" at bounding box center [348, 154] width 71 height 8
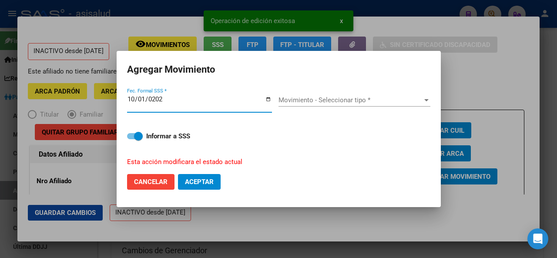
type input "2026-10-01"
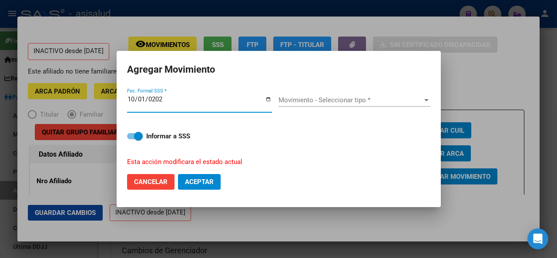
type input "2025-10-01"
click at [384, 106] on div "Movimiento - Seleccionar tipo * Movimiento - Seleccionar tipo *" at bounding box center [354, 100] width 152 height 13
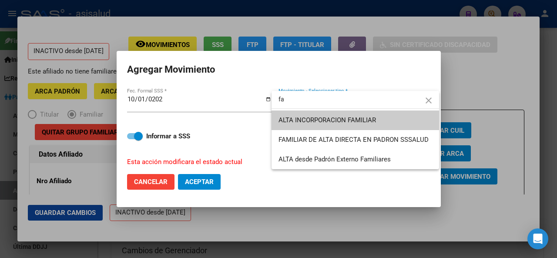
type input "fa"
click at [380, 118] on span "ALTA INCORPORACION FAMILIAR" at bounding box center [355, 120] width 154 height 20
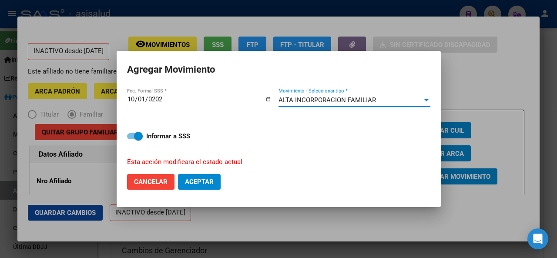
click at [185, 183] on span "Aceptar" at bounding box center [199, 182] width 29 height 8
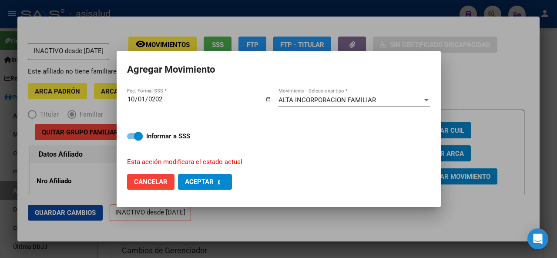
checkbox input "false"
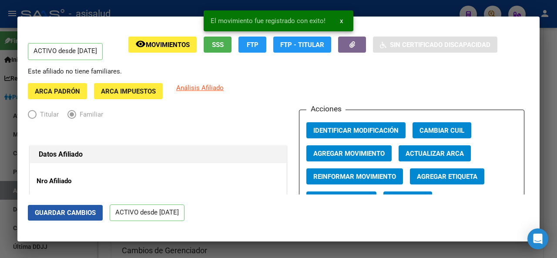
click at [90, 210] on span "Guardar Cambios" at bounding box center [65, 213] width 61 height 8
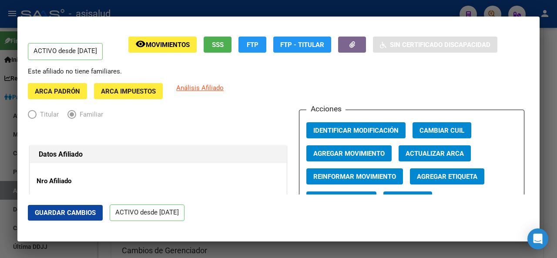
click at [60, 219] on button "Guardar Cambios" at bounding box center [65, 213] width 75 height 16
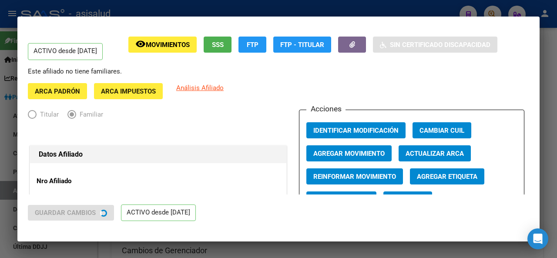
click at [556, 102] on div at bounding box center [278, 129] width 557 height 258
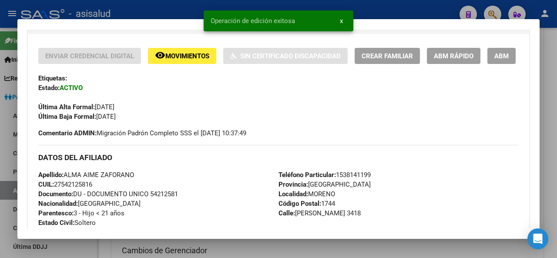
click at [556, 102] on div at bounding box center [278, 129] width 557 height 258
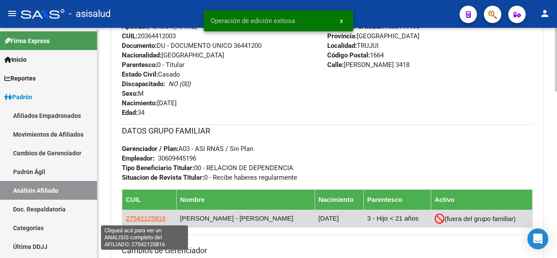
click at [130, 219] on span "27542125816" at bounding box center [146, 217] width 40 height 7
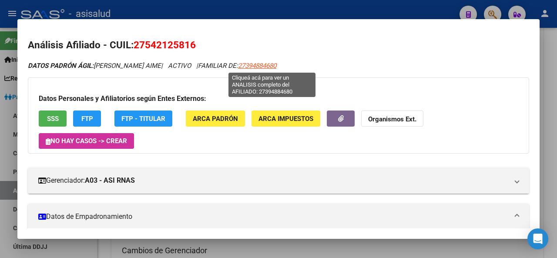
click at [276, 67] on span "27394884680" at bounding box center [257, 66] width 38 height 8
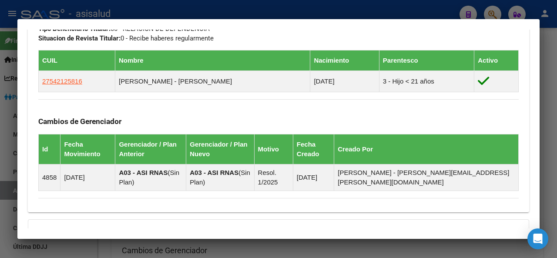
scroll to position [501, 0]
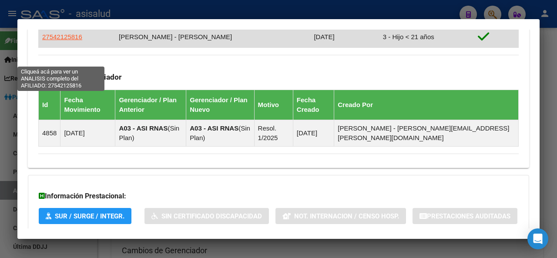
click at [60, 40] on span "27542125816" at bounding box center [62, 36] width 40 height 7
type textarea "27542125816"
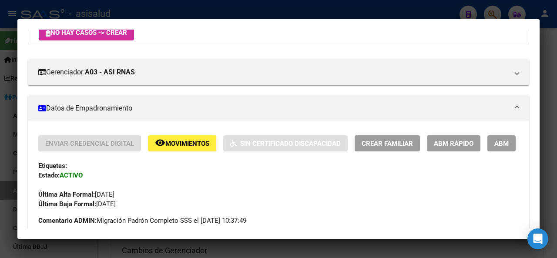
scroll to position [147, 0]
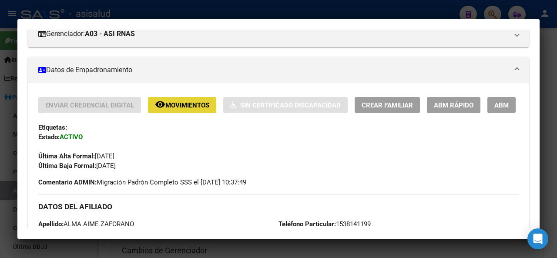
click at [190, 108] on span "Movimientos" at bounding box center [187, 105] width 44 height 8
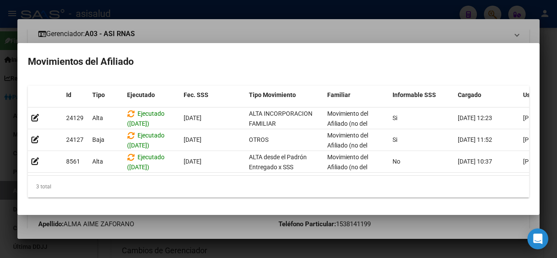
click at [200, 38] on div at bounding box center [278, 129] width 557 height 258
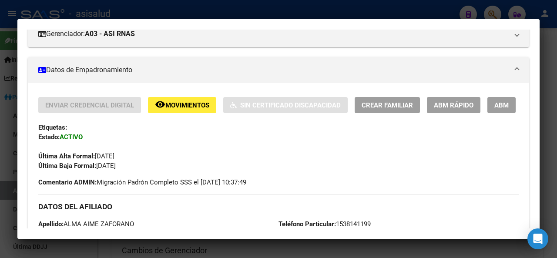
click at [232, 11] on div at bounding box center [278, 129] width 557 height 258
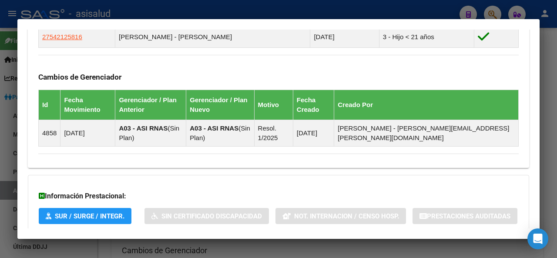
click at [556, 109] on div at bounding box center [278, 129] width 557 height 258
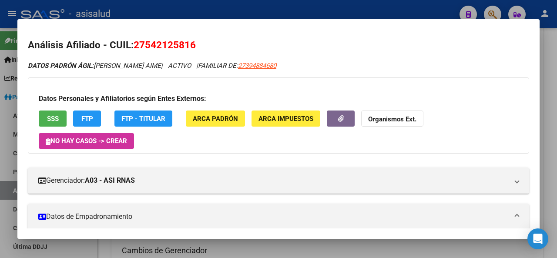
click at [556, 109] on div at bounding box center [278, 129] width 557 height 258
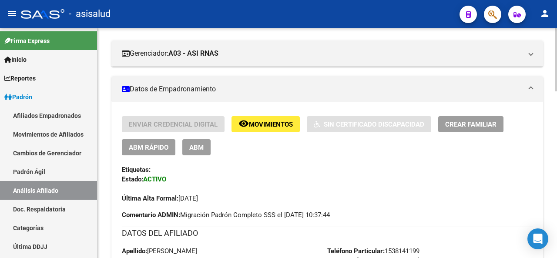
scroll to position [146, 0]
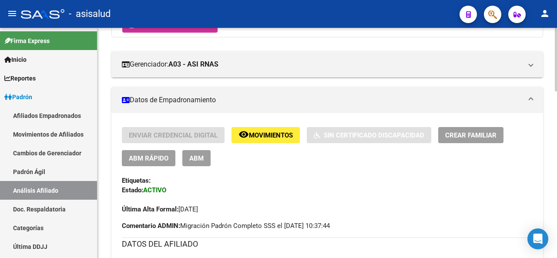
click at [556, 75] on div at bounding box center [556, 99] width 2 height 64
click at [274, 134] on span "Movimientos" at bounding box center [271, 135] width 44 height 8
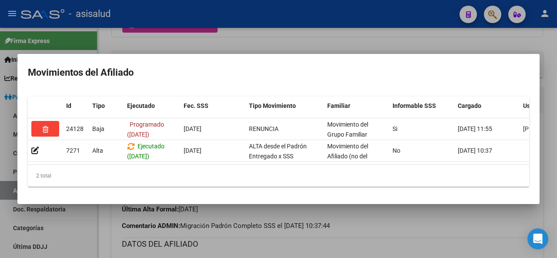
click at [289, 28] on div at bounding box center [278, 129] width 557 height 258
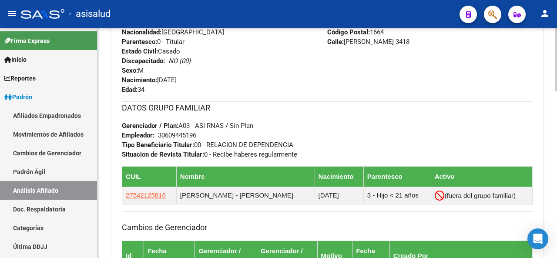
scroll to position [486, 0]
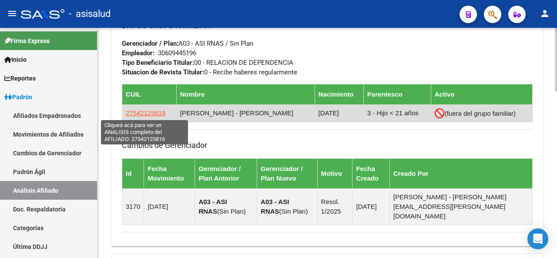
click at [157, 112] on span "27542125816" at bounding box center [146, 112] width 40 height 7
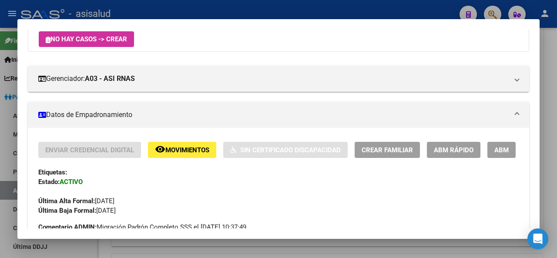
scroll to position [177, 0]
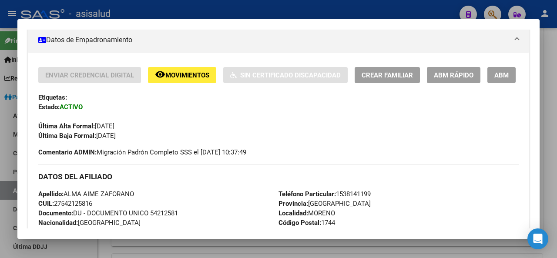
click at [194, 70] on button "remove_red_eye Movimientos" at bounding box center [182, 75] width 68 height 16
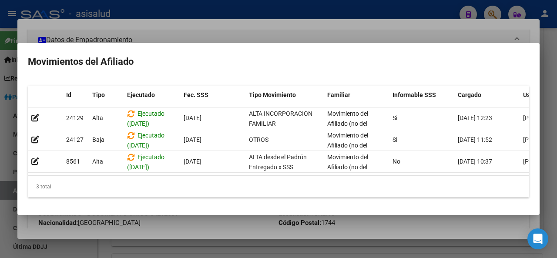
click at [353, 43] on mat-dialog-container "Movimientos del Afiliado Id Tipo Ejecutado Fec. SSS Tipo Movimiento Familiar In…" at bounding box center [278, 129] width 522 height 172
click at [275, 29] on div at bounding box center [278, 129] width 557 height 258
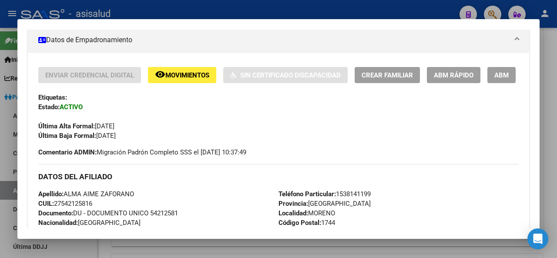
click at [556, 150] on div at bounding box center [278, 129] width 557 height 258
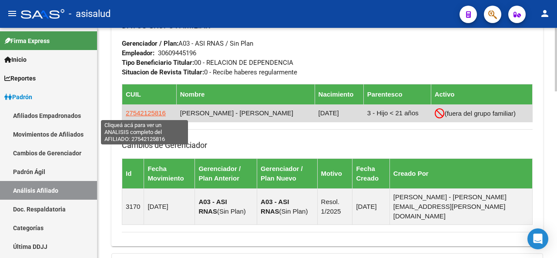
click at [157, 113] on span "27542125816" at bounding box center [146, 112] width 40 height 7
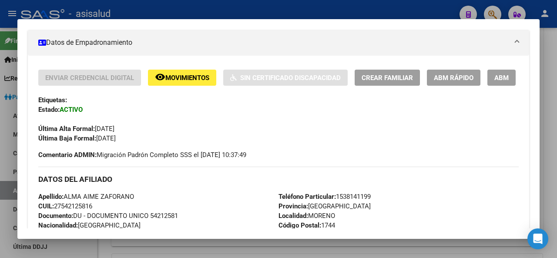
scroll to position [200, 0]
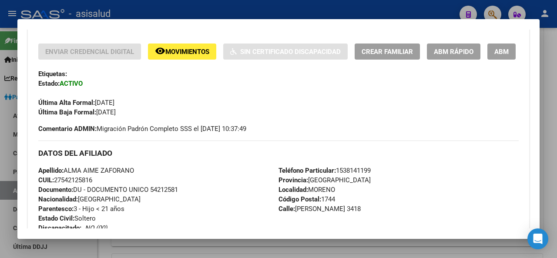
click at [473, 51] on span "ABM Rápido" at bounding box center [454, 52] width 40 height 8
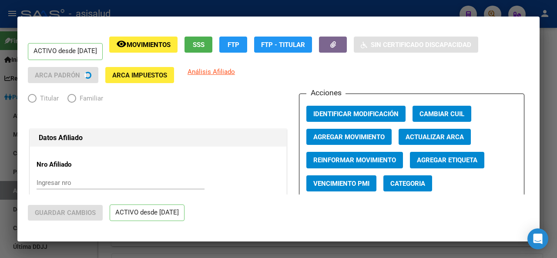
radio input "true"
type input "30-54612765-2"
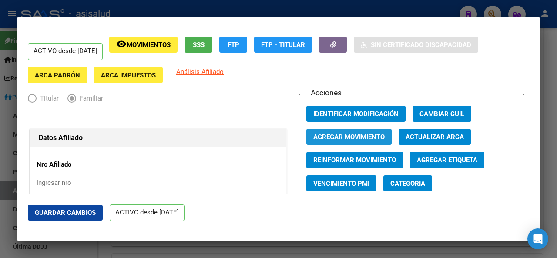
click at [327, 139] on span "Agregar Movimiento" at bounding box center [348, 137] width 71 height 8
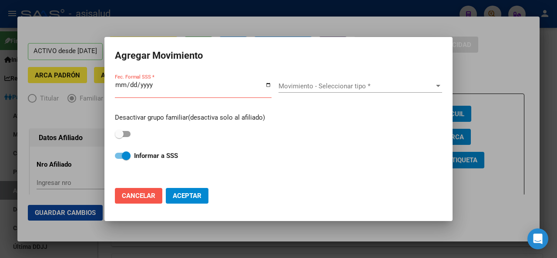
click at [129, 196] on span "Cancelar" at bounding box center [138, 196] width 33 height 8
checkbox input "false"
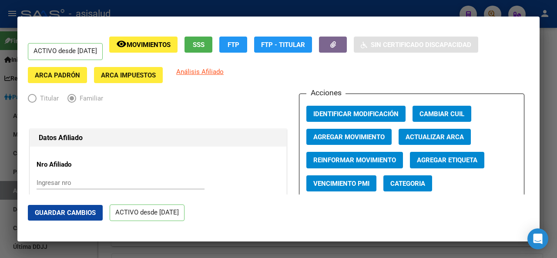
click at [556, 122] on div at bounding box center [278, 129] width 557 height 258
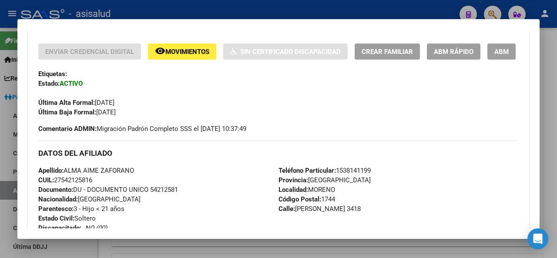
click at [556, 124] on div at bounding box center [278, 129] width 557 height 258
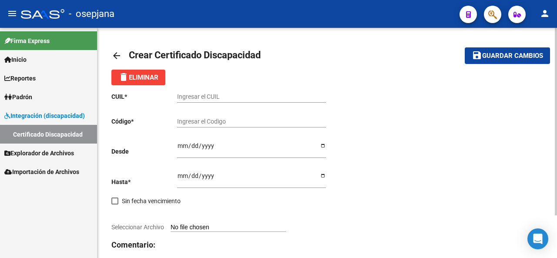
click at [229, 98] on input "Ingresar el CUIL" at bounding box center [251, 96] width 149 height 7
paste input "20-57094329-5"
type input "20-57094329-5"
click at [177, 121] on input "02000570943292022090720260907" at bounding box center [251, 121] width 149 height 7
click at [299, 117] on div "ARG02000570943292022090720260907 Ingresar el Codigo" at bounding box center [251, 118] width 149 height 17
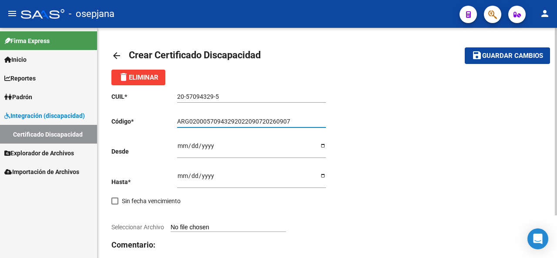
click at [297, 121] on input "ARG02000570943292022090720260907" at bounding box center [251, 121] width 149 height 7
type input "ARG02000570943292022090720260907BSAS311"
click at [182, 144] on input "Ingresar fec. Desde" at bounding box center [251, 148] width 149 height 13
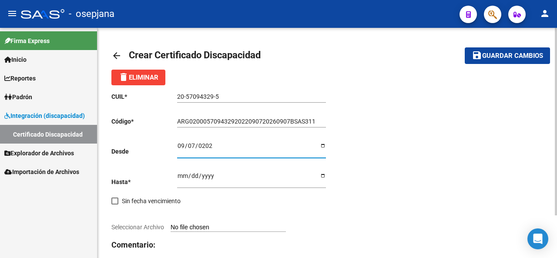
type input "2022-09-07"
click at [179, 176] on input "Ingresar fec. Hasta" at bounding box center [251, 178] width 149 height 13
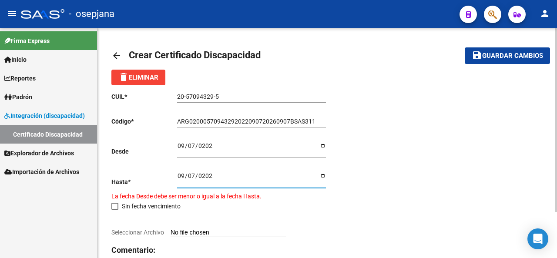
type input "2026-09-07"
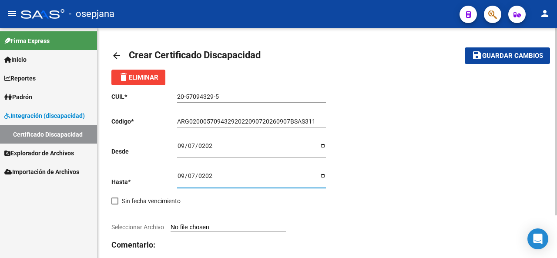
click at [220, 228] on input "Seleccionar Archivo" at bounding box center [227, 228] width 115 height 8
type input "C:\fakepath\PRORROGA GERARD SALAMANCA.jpg"
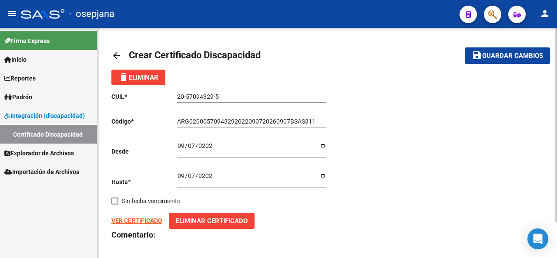
scroll to position [33, 0]
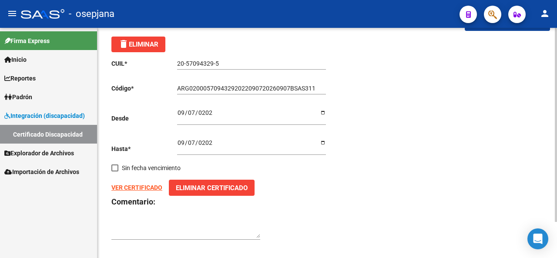
click at [556, 171] on div at bounding box center [556, 153] width 2 height 194
click at [126, 187] on strong "VER CERTIFICADO" at bounding box center [136, 187] width 51 height 7
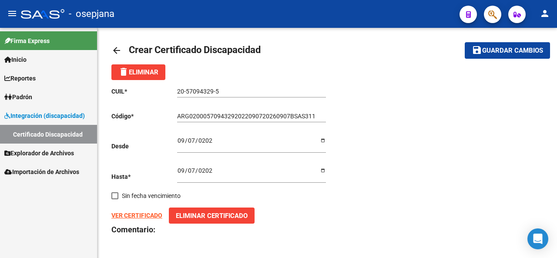
scroll to position [0, 0]
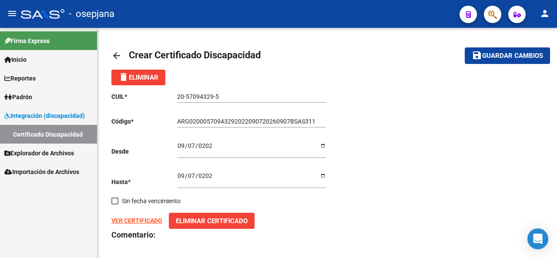
click at [556, 163] on div at bounding box center [556, 125] width 2 height 194
click at [513, 51] on span "save Guardar cambios" at bounding box center [506, 55] width 71 height 8
click at [303, 118] on input "ARG02000570943292022090720260907BSAS311" at bounding box center [251, 121] width 149 height 7
type input "ARG02000570943292022090720260907BUE311"
click at [526, 54] on span "Guardar cambios" at bounding box center [512, 56] width 61 height 8
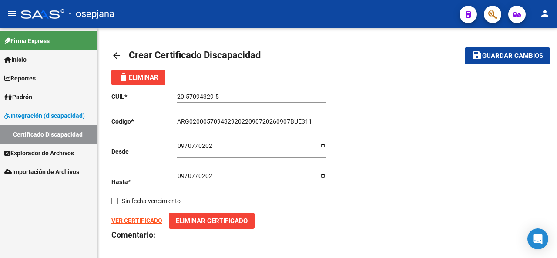
click at [181, 143] on input "2022-09-07" at bounding box center [251, 148] width 149 height 13
click at [184, 174] on input "2026-09-07" at bounding box center [251, 178] width 149 height 13
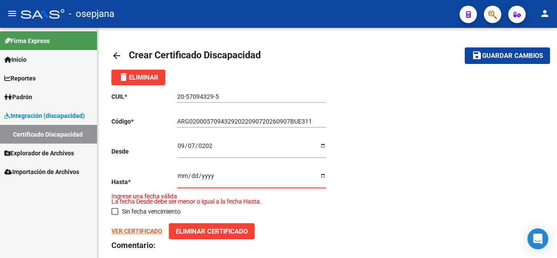
type input "2026-09-08"
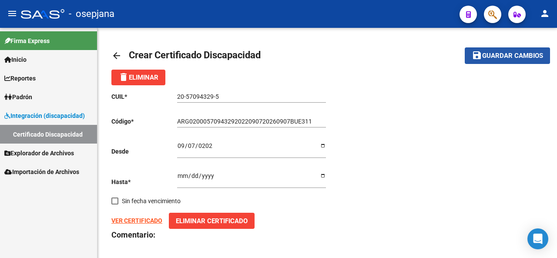
click at [507, 55] on span "Guardar cambios" at bounding box center [512, 56] width 61 height 8
click at [501, 59] on span "Guardar cambios" at bounding box center [512, 56] width 61 height 8
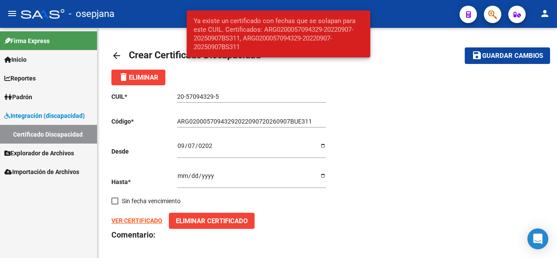
click at [192, 177] on input "2026-09-08" at bounding box center [251, 178] width 149 height 13
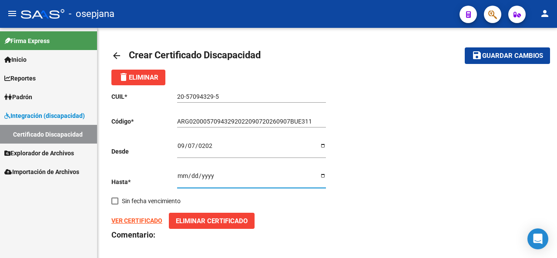
click at [196, 145] on input "2022-09-07" at bounding box center [251, 148] width 149 height 13
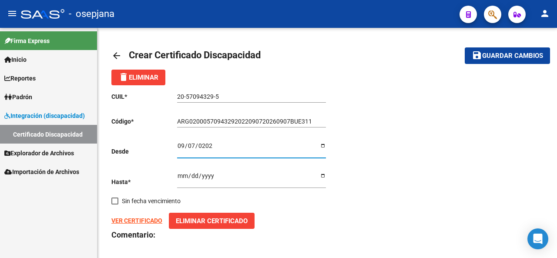
click at [187, 145] on input "2022-09-07" at bounding box center [251, 148] width 149 height 13
click at [178, 178] on input "2026-09-08" at bounding box center [251, 178] width 149 height 13
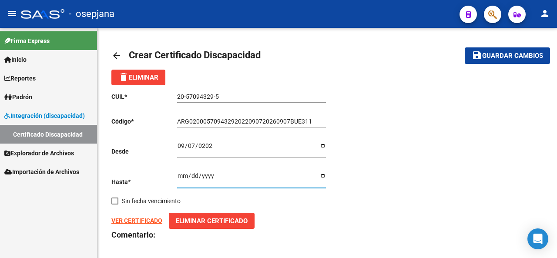
type input "2026-10-01"
click at [190, 177] on input "2026-10-01" at bounding box center [251, 178] width 149 height 13
click at [179, 177] on input "2026-10-01" at bounding box center [251, 178] width 149 height 13
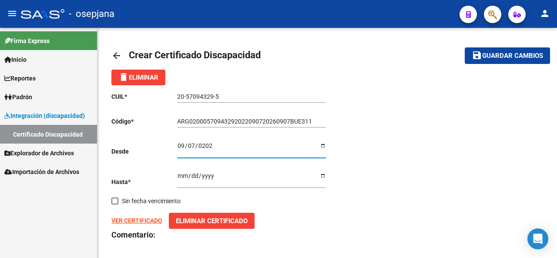
click at [208, 148] on input "2022-09-07" at bounding box center [251, 148] width 149 height 13
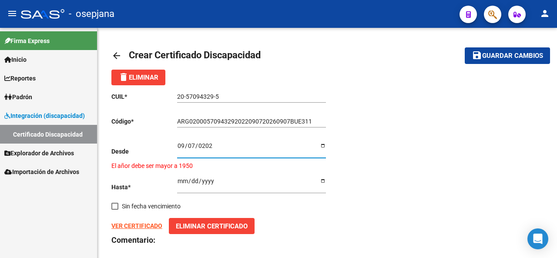
type input "2025-09-07"
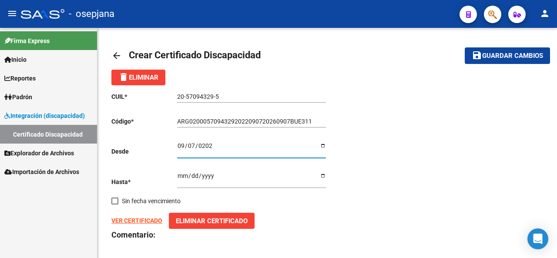
click at [182, 174] on input "2026-10-01" at bounding box center [251, 178] width 149 height 13
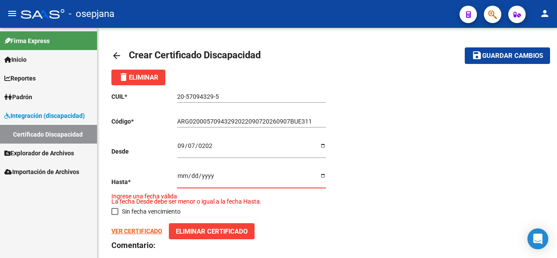
type input "2026-10-07"
type input "2026-09-07"
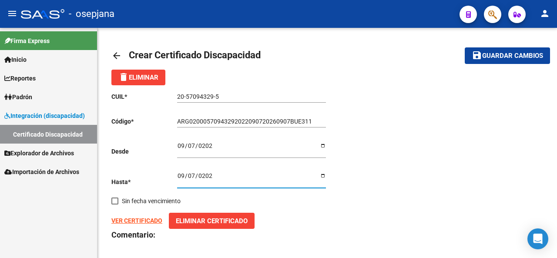
click at [501, 59] on span "Guardar cambios" at bounding box center [512, 56] width 61 height 8
click at [181, 147] on input "2025-09-07" at bounding box center [251, 148] width 149 height 13
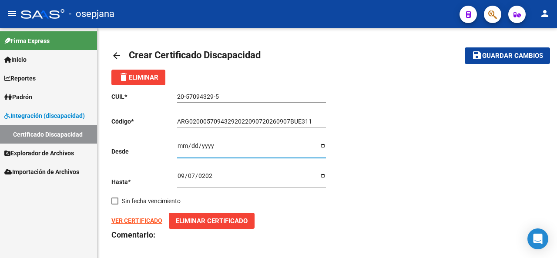
type input "2025-09-08"
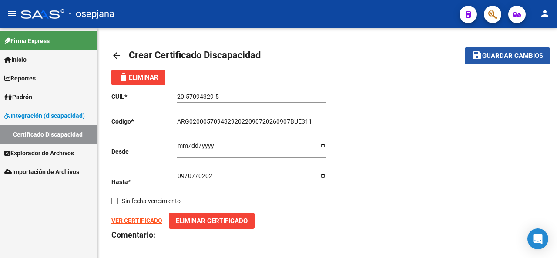
click at [517, 51] on span "save Guardar cambios" at bounding box center [506, 55] width 71 height 8
click at [527, 63] on button "save Guardar cambios" at bounding box center [507, 55] width 85 height 16
